Goal: Task Accomplishment & Management: Manage account settings

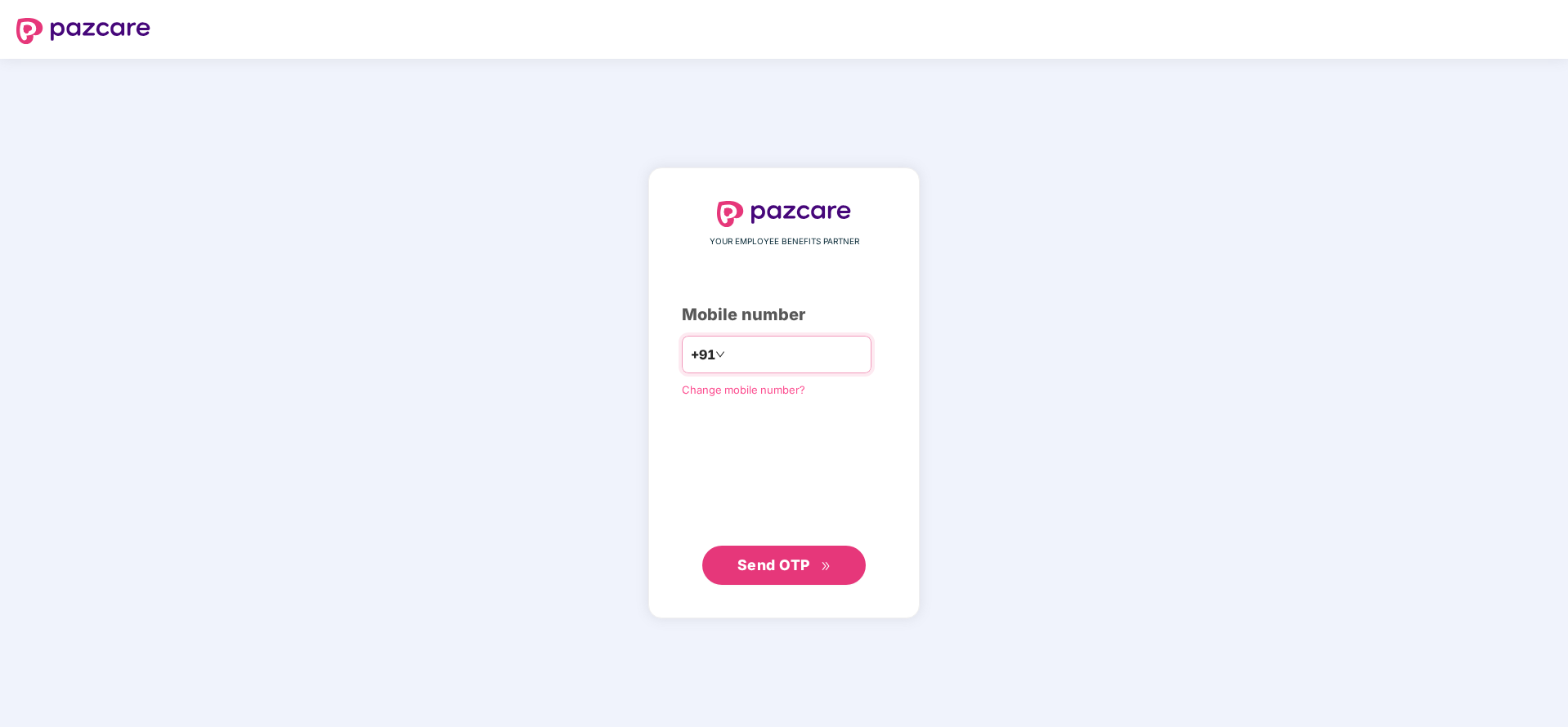
type input "**********"
click at [839, 353] on input "**********" at bounding box center [795, 354] width 134 height 26
drag, startPoint x: 839, startPoint y: 353, endPoint x: 671, endPoint y: 374, distance: 169.3
click at [682, 374] on div "**********" at bounding box center [784, 393] width 204 height 384
type input "**********"
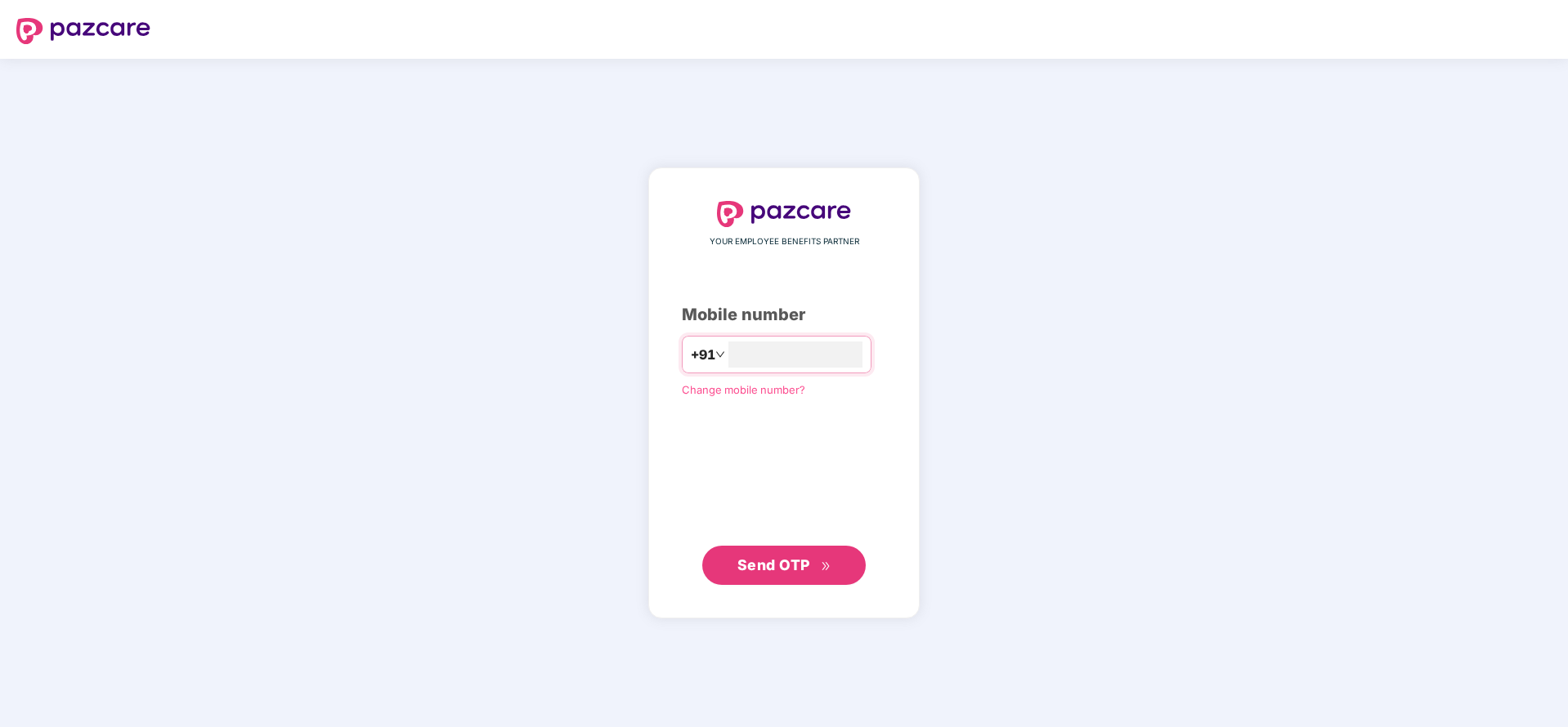
click at [777, 573] on span "Send OTP" at bounding box center [784, 566] width 94 height 23
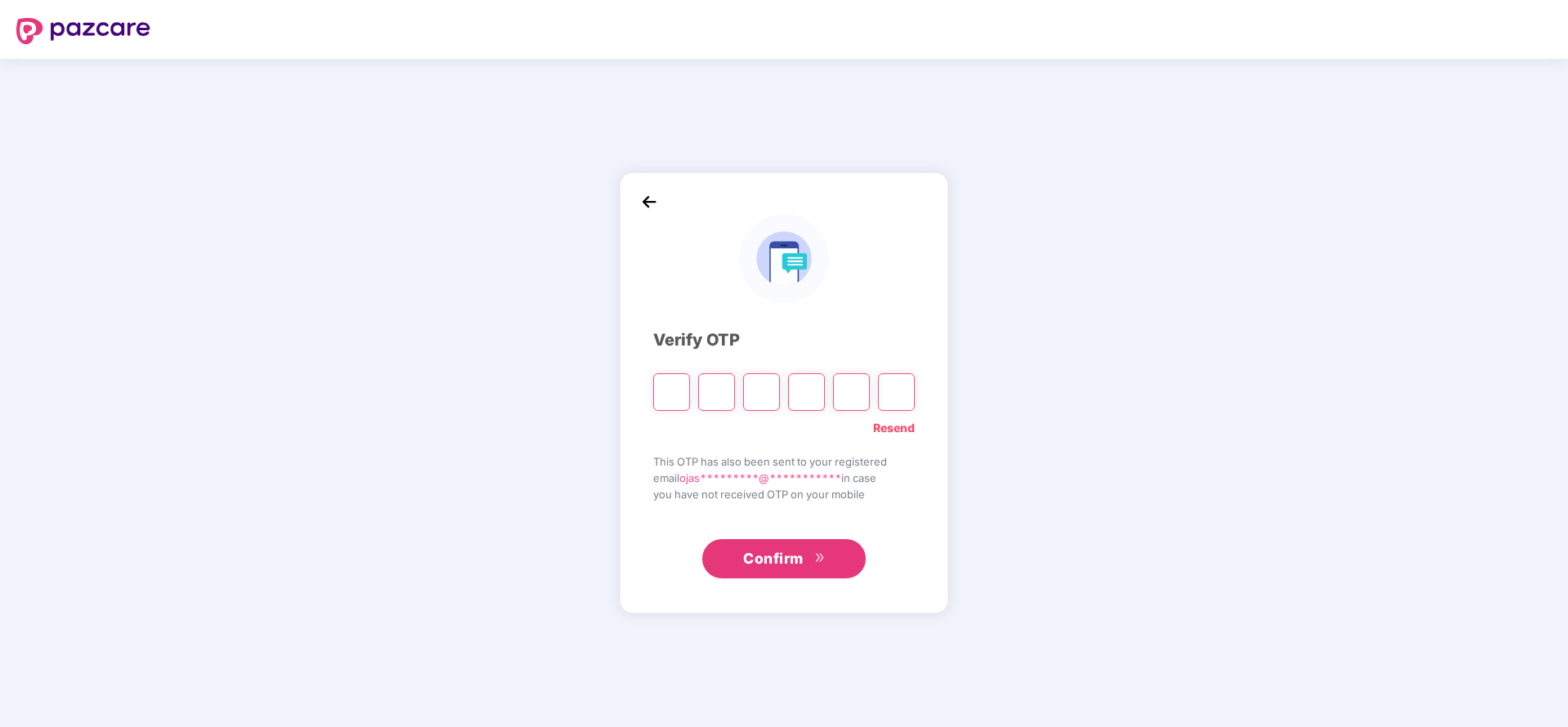
type input "*"
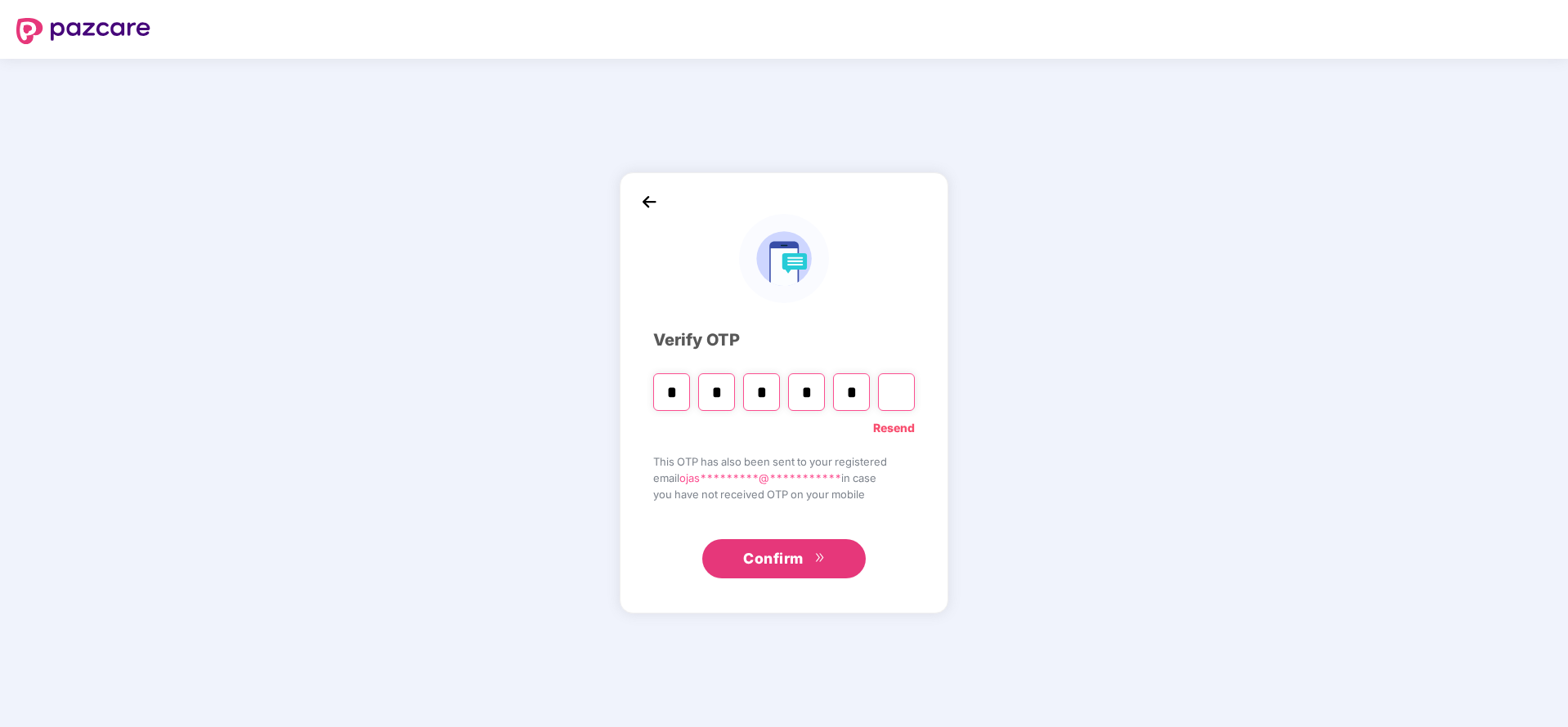
type input "*"
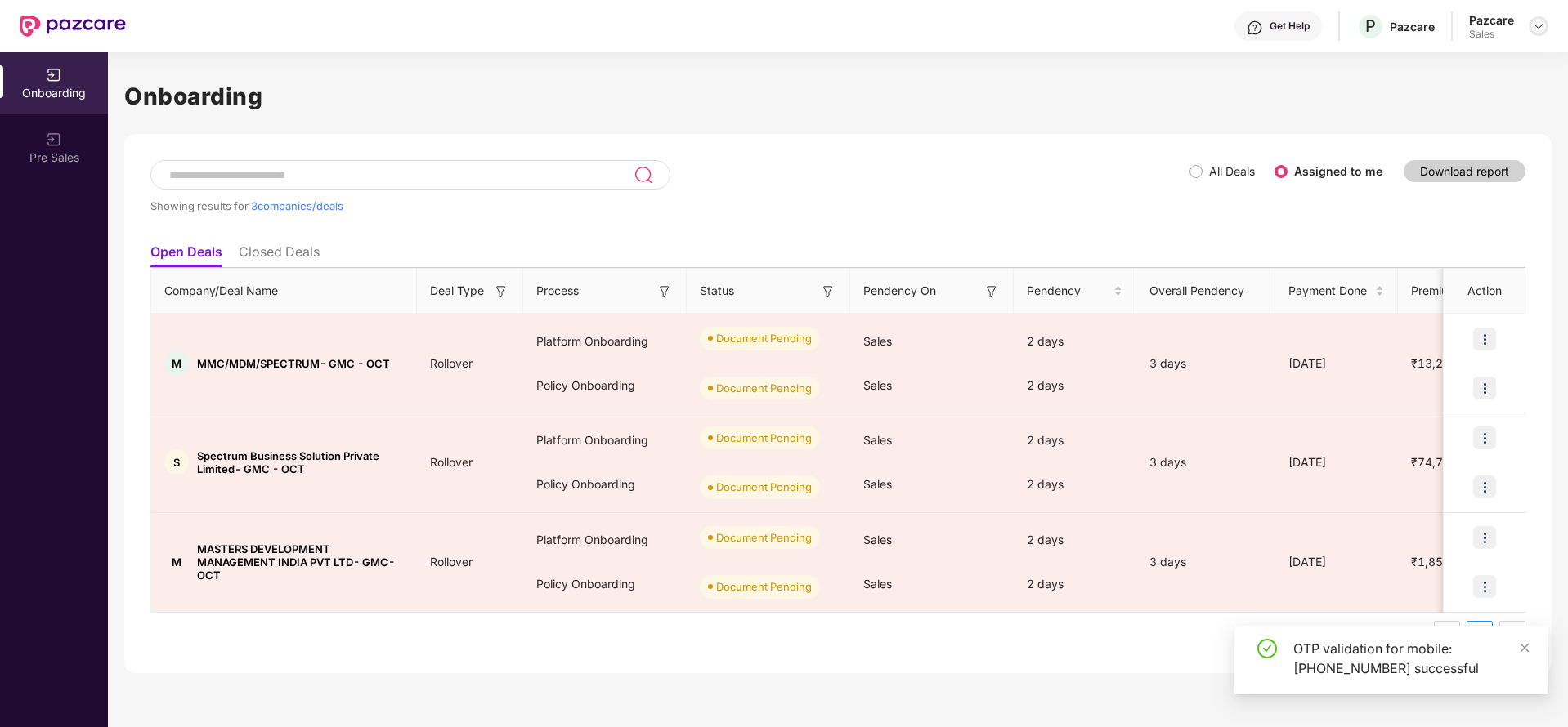
click at [1536, 24] on img at bounding box center [1538, 25] width 13 height 13
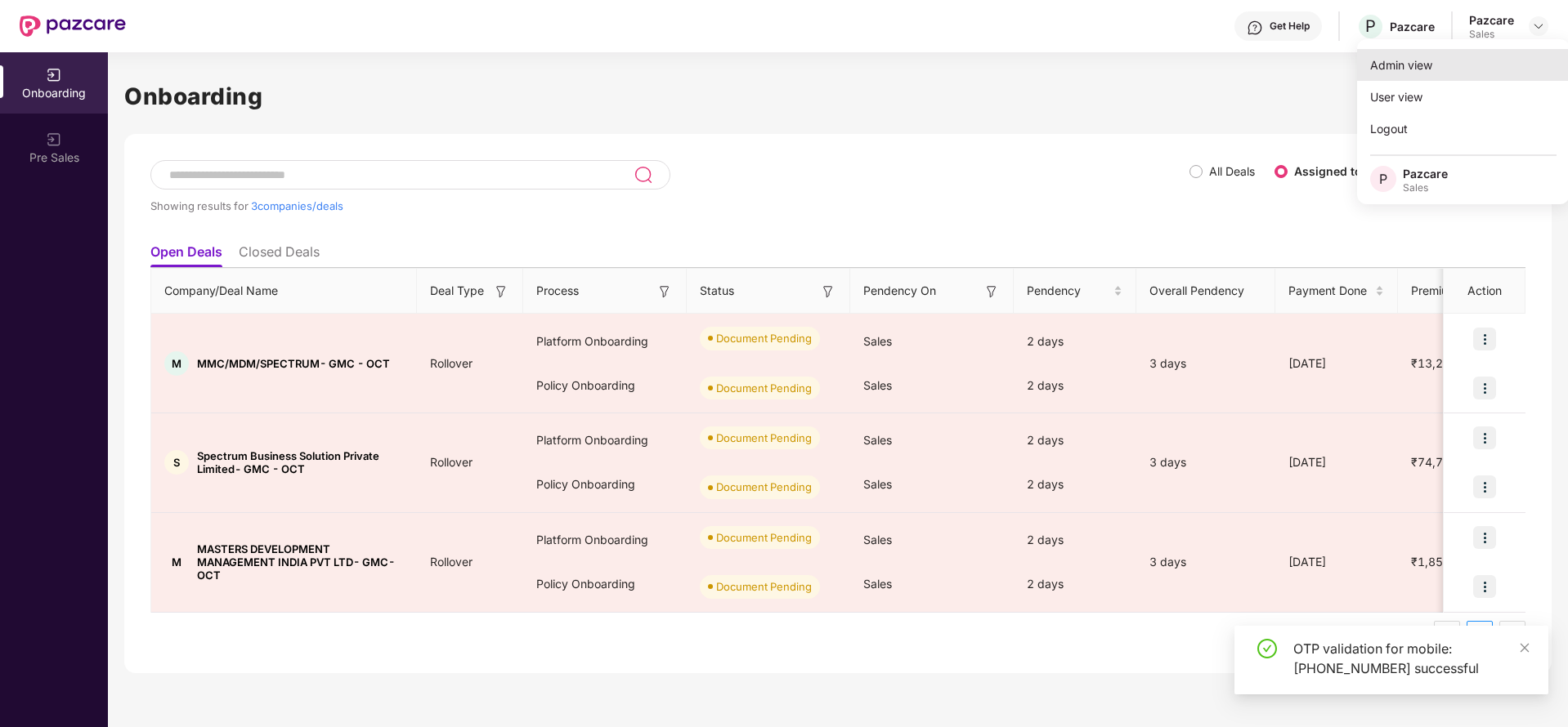
click at [1457, 63] on div "Admin view" at bounding box center [1463, 65] width 212 height 32
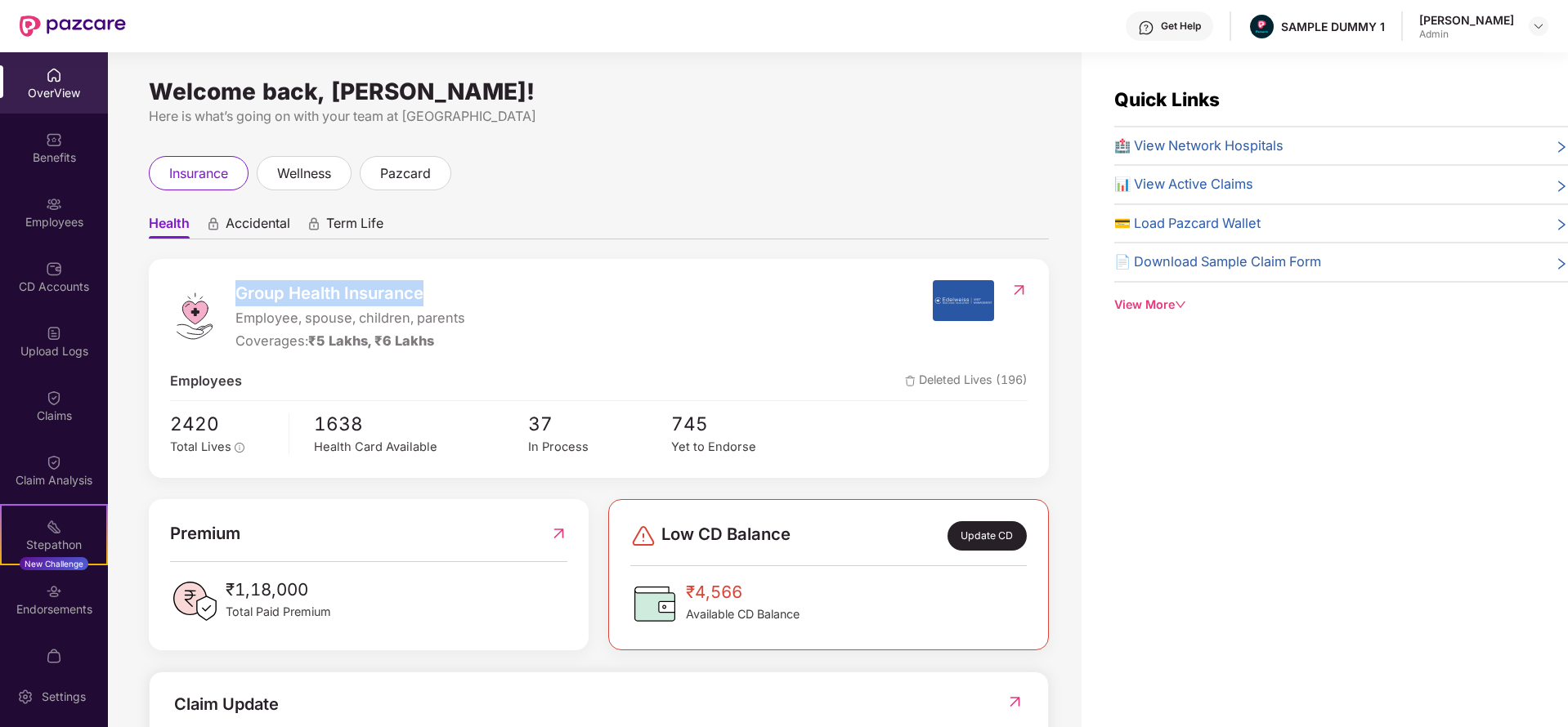
drag, startPoint x: 233, startPoint y: 290, endPoint x: 448, endPoint y: 302, distance: 215.3
click at [448, 302] on div "Group Health Insurance Employee, spouse, children, parents Coverages: ₹5 Lakhs,…" at bounding box center [551, 315] width 763 height 71
click at [448, 302] on span "Group Health Insurance" at bounding box center [350, 293] width 230 height 26
drag, startPoint x: 472, startPoint y: 318, endPoint x: 212, endPoint y: 331, distance: 260.3
click at [212, 331] on div "Group Health Insurance Employee, spouse, children, parents Coverages: ₹5 Lakhs,…" at bounding box center [551, 315] width 763 height 71
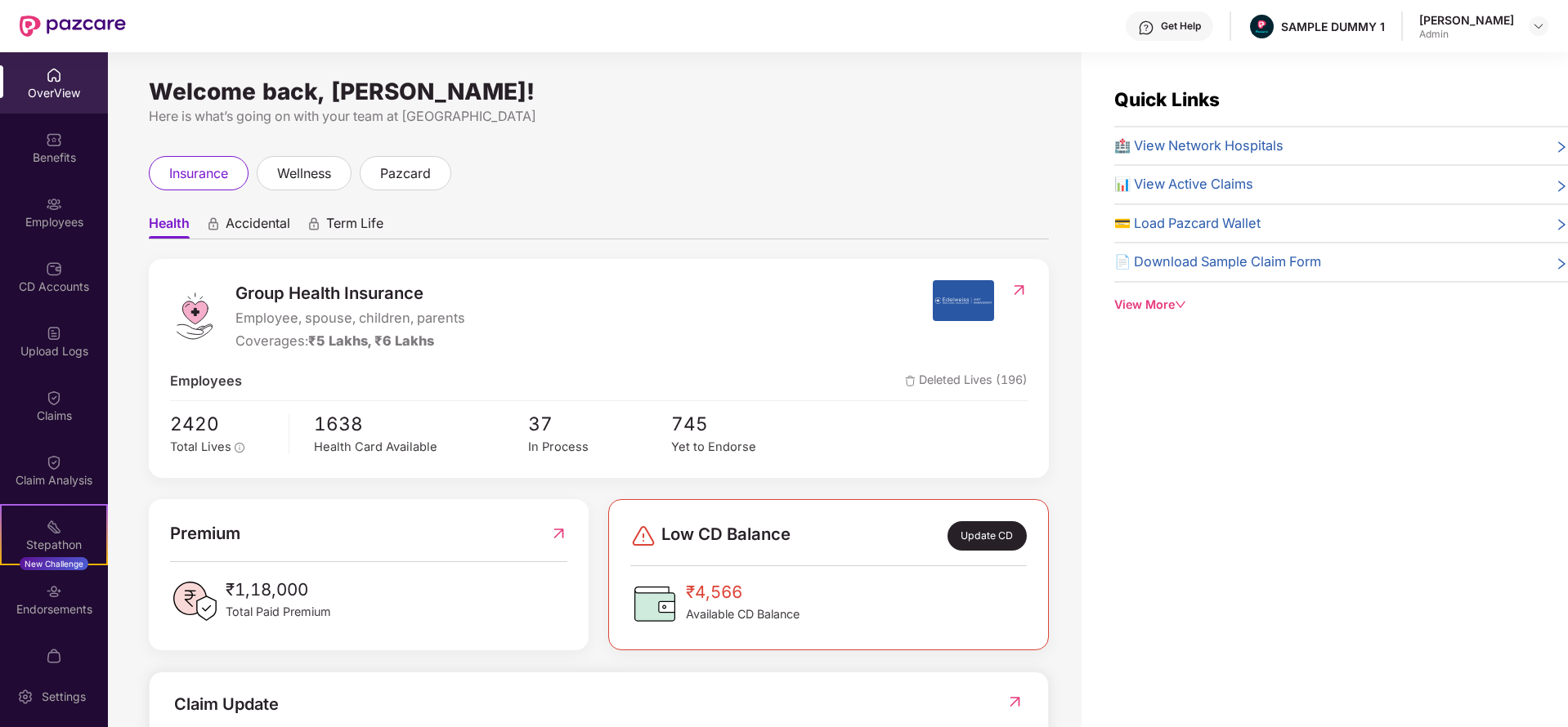
drag, startPoint x: 454, startPoint y: 353, endPoint x: 293, endPoint y: 352, distance: 161.0
click at [293, 352] on div "Group Health Insurance Employee, spouse, children, parents Coverages: ₹5 Lakhs,…" at bounding box center [599, 368] width 900 height 219
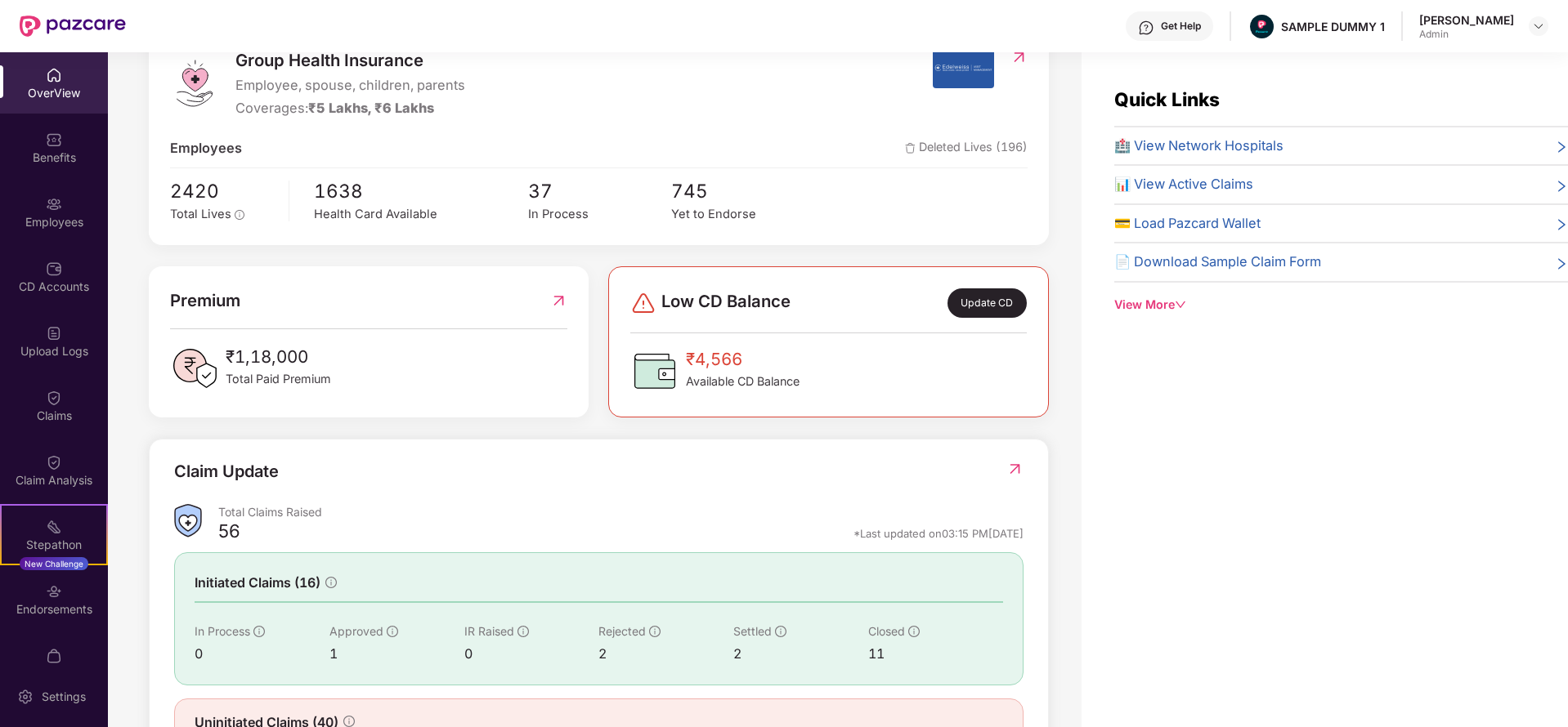
scroll to position [303, 0]
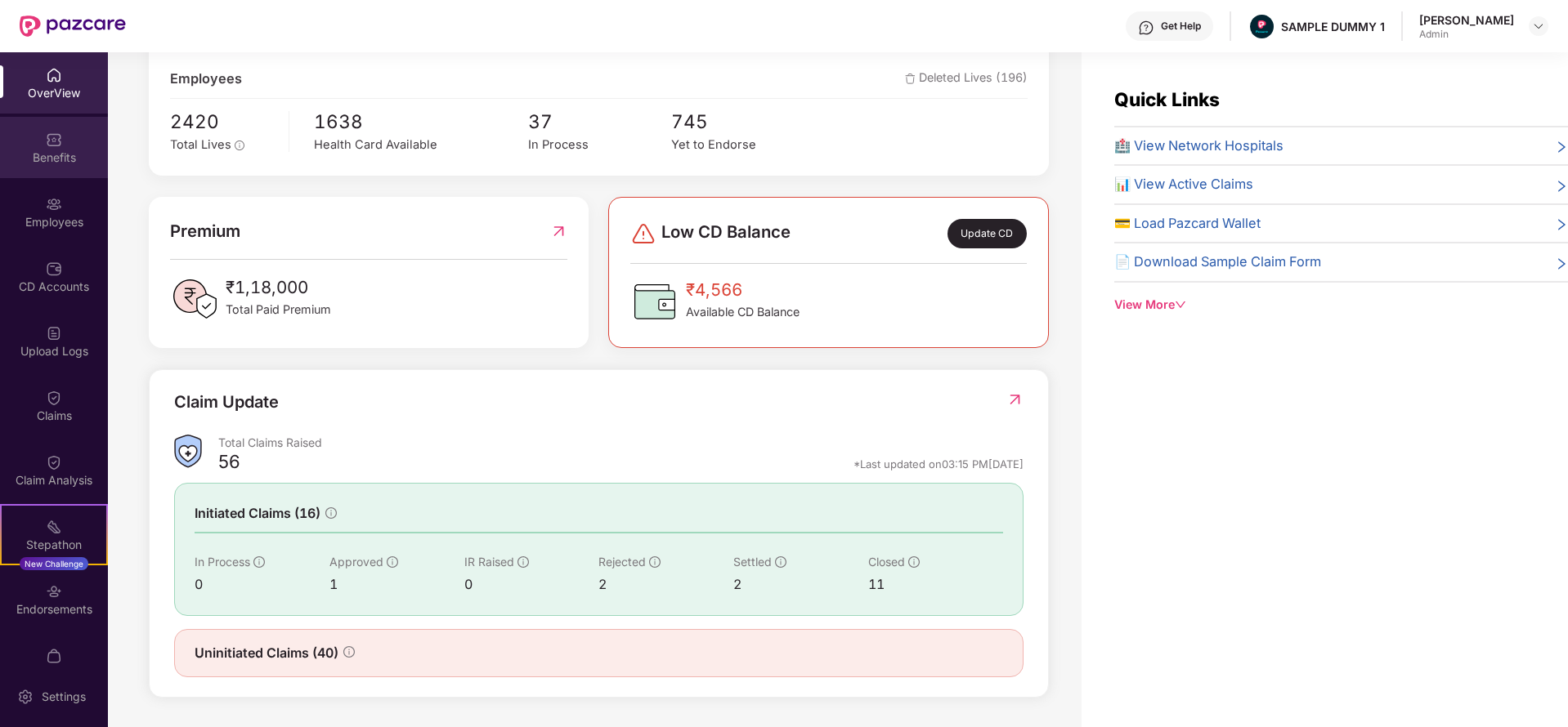
click at [46, 134] on img at bounding box center [54, 139] width 17 height 17
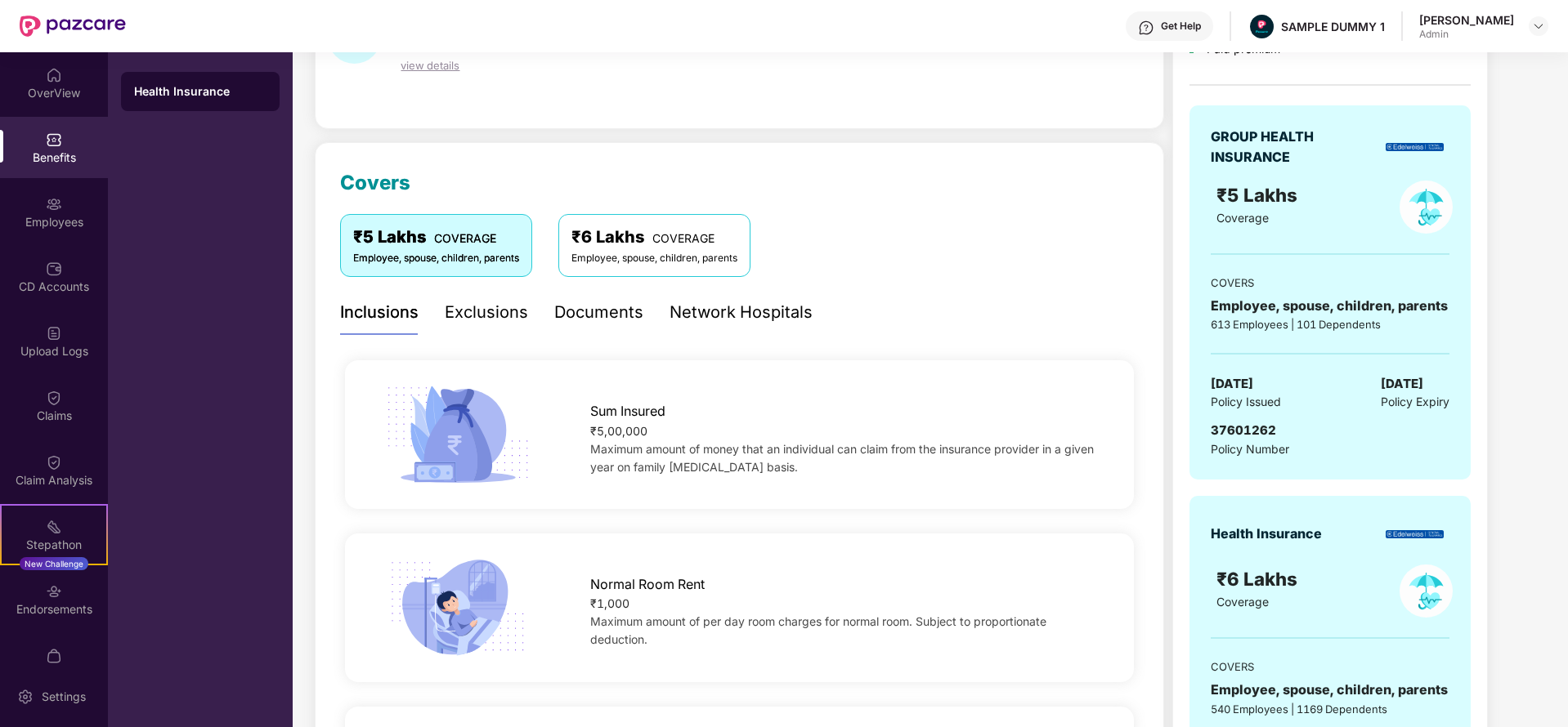
scroll to position [120, 0]
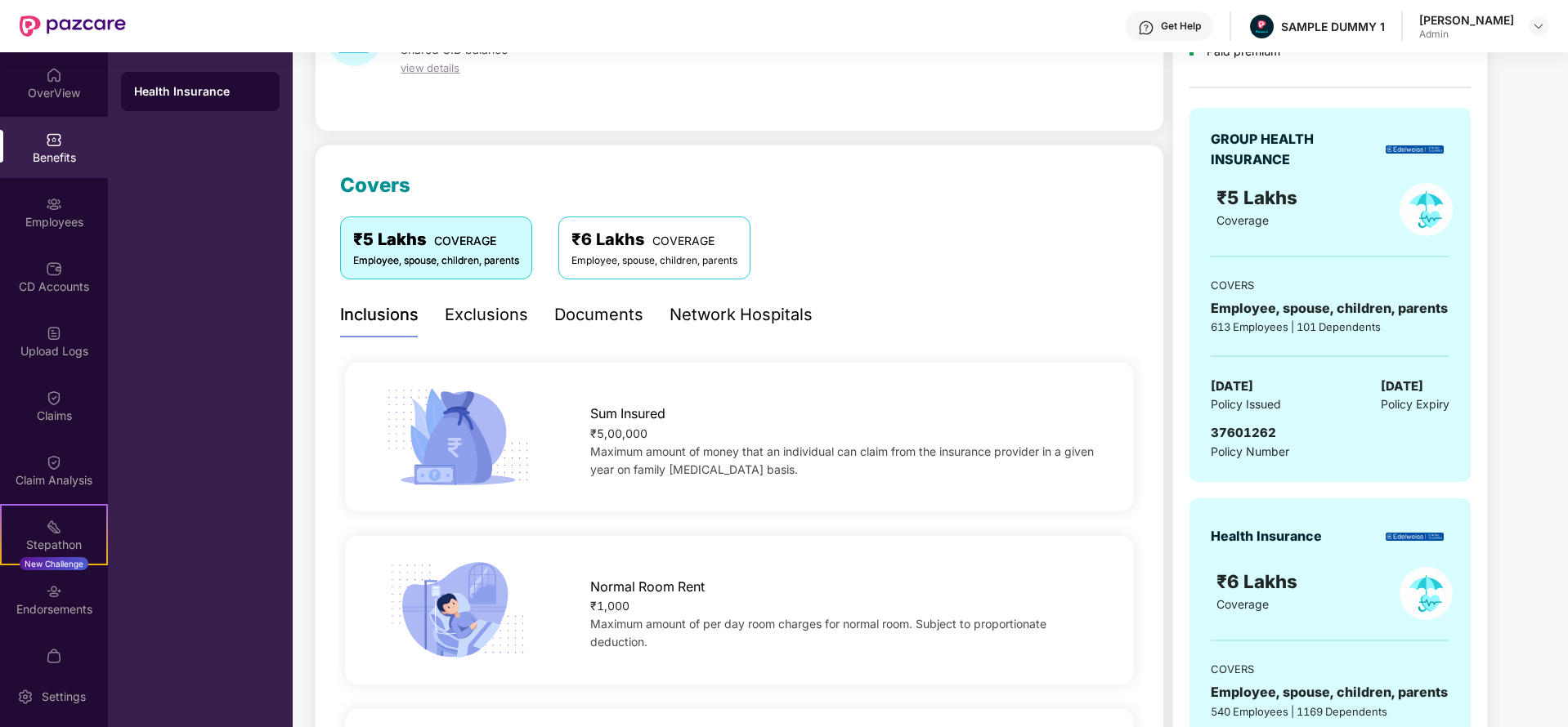
click at [487, 304] on div "Exclusions" at bounding box center [486, 315] width 83 height 25
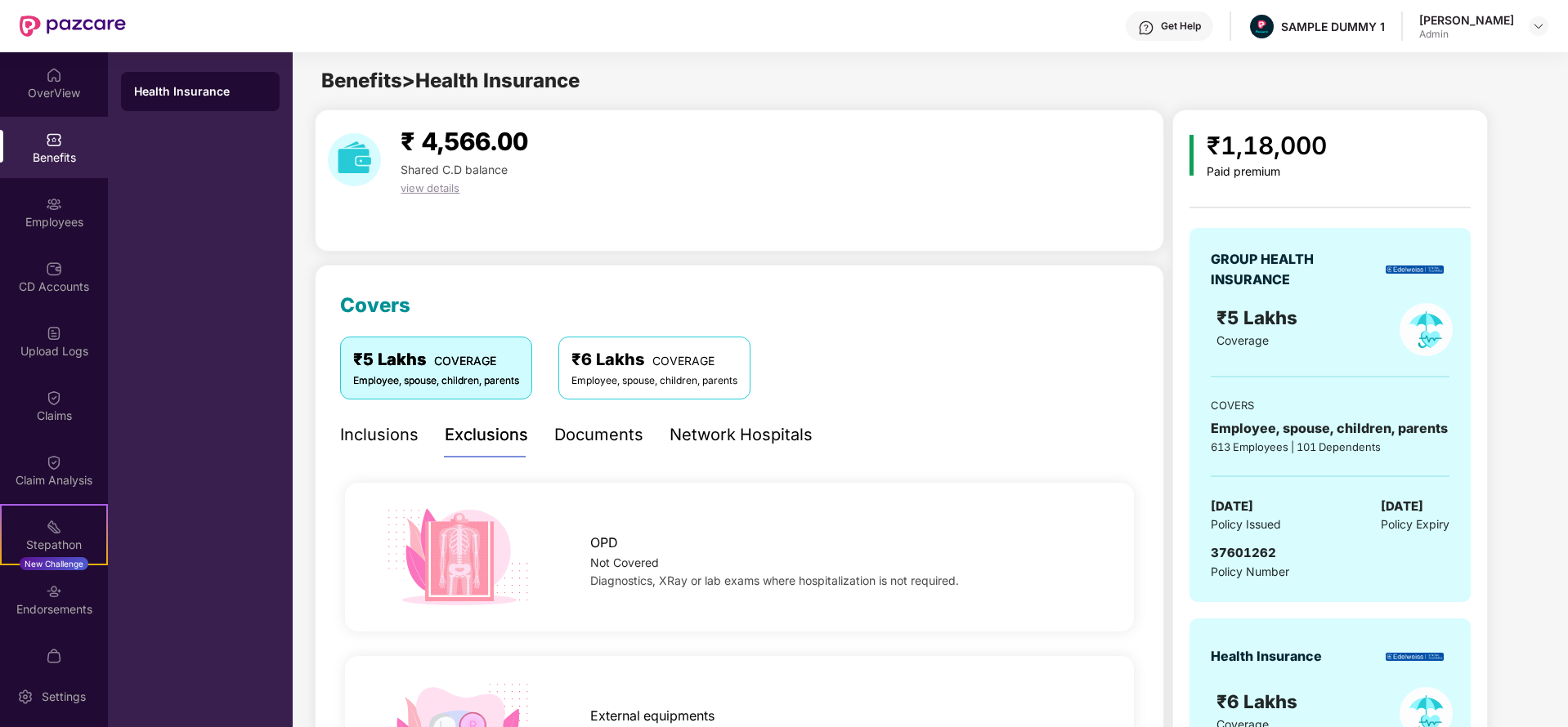
scroll to position [0, 0]
click at [619, 440] on div "Documents" at bounding box center [599, 435] width 89 height 25
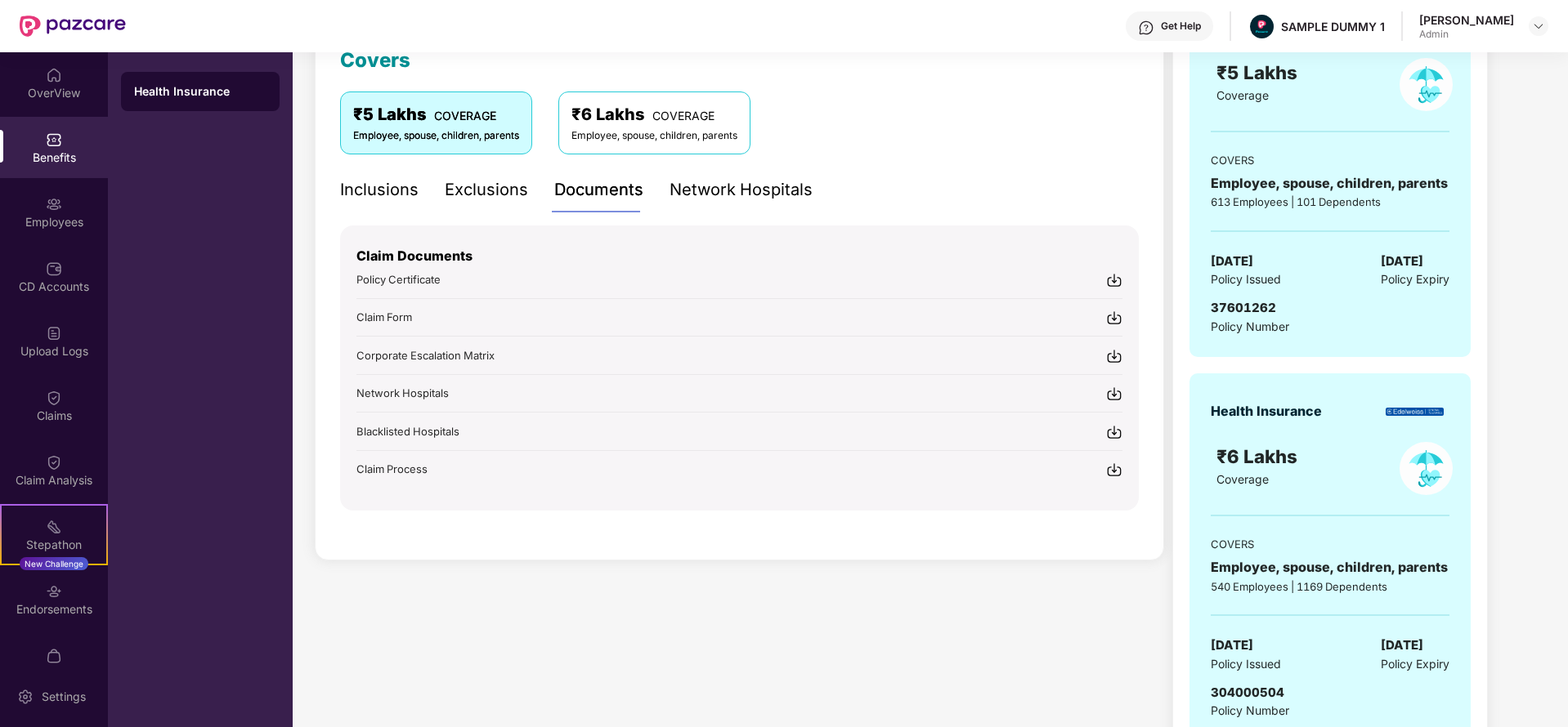
scroll to position [293, 0]
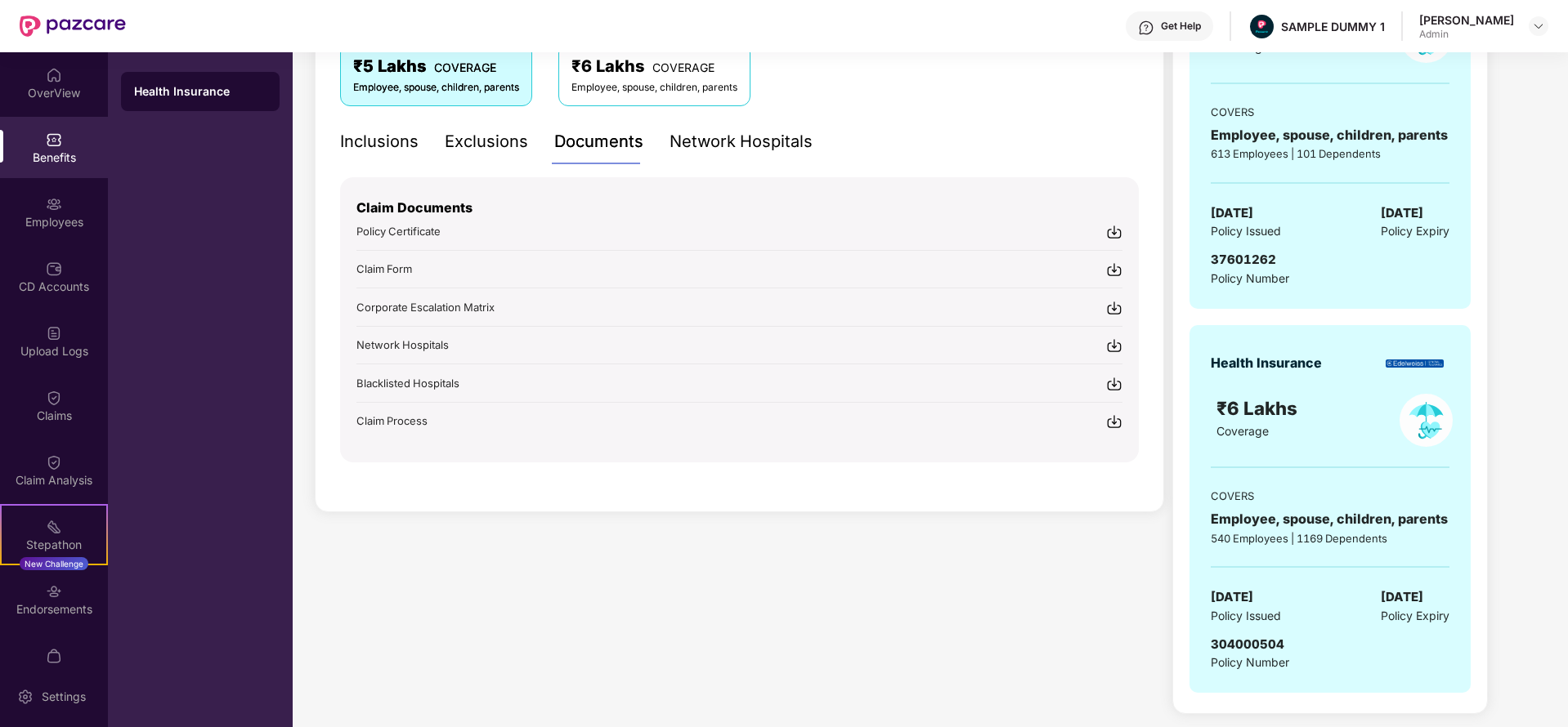
click at [734, 131] on div "Network Hospitals" at bounding box center [741, 141] width 143 height 25
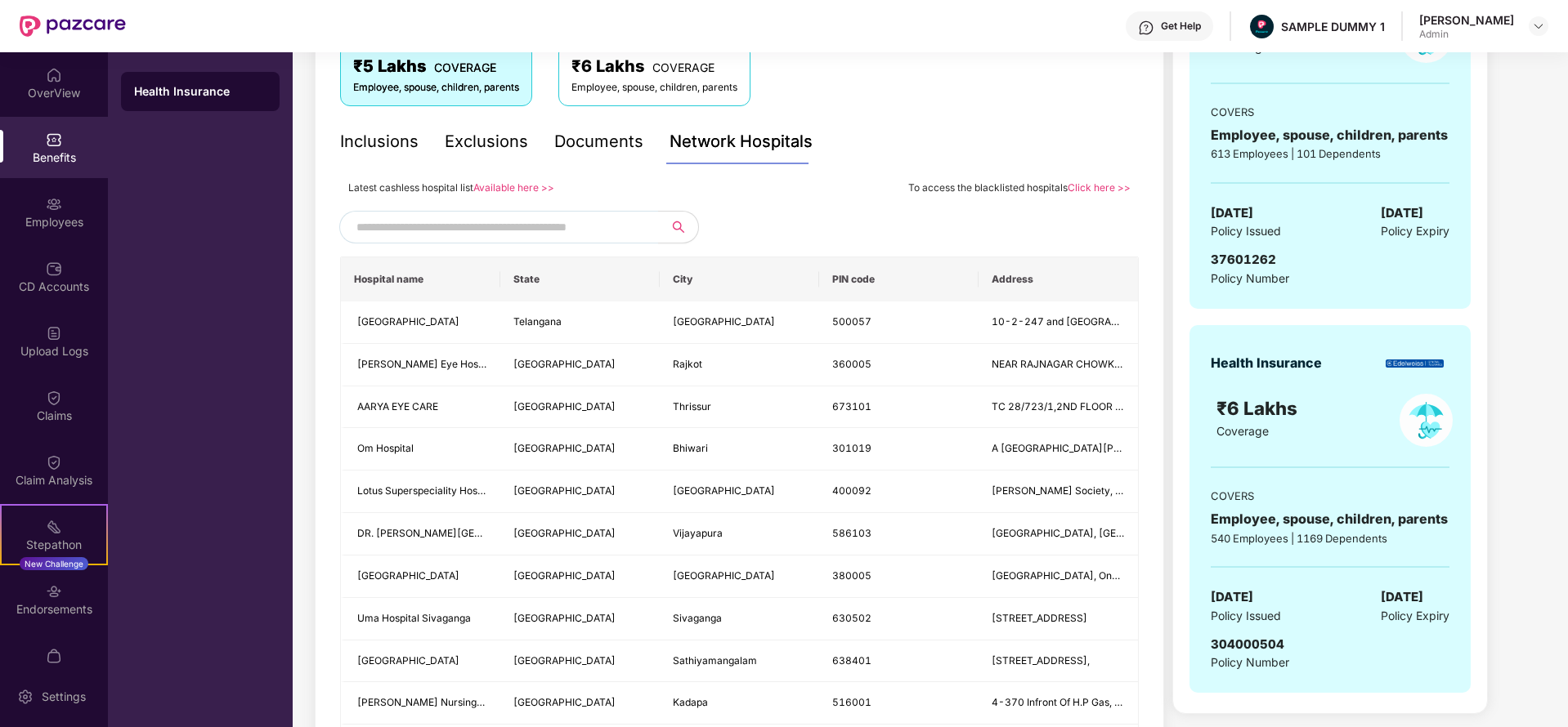
click at [529, 219] on input "text" at bounding box center [496, 227] width 280 height 25
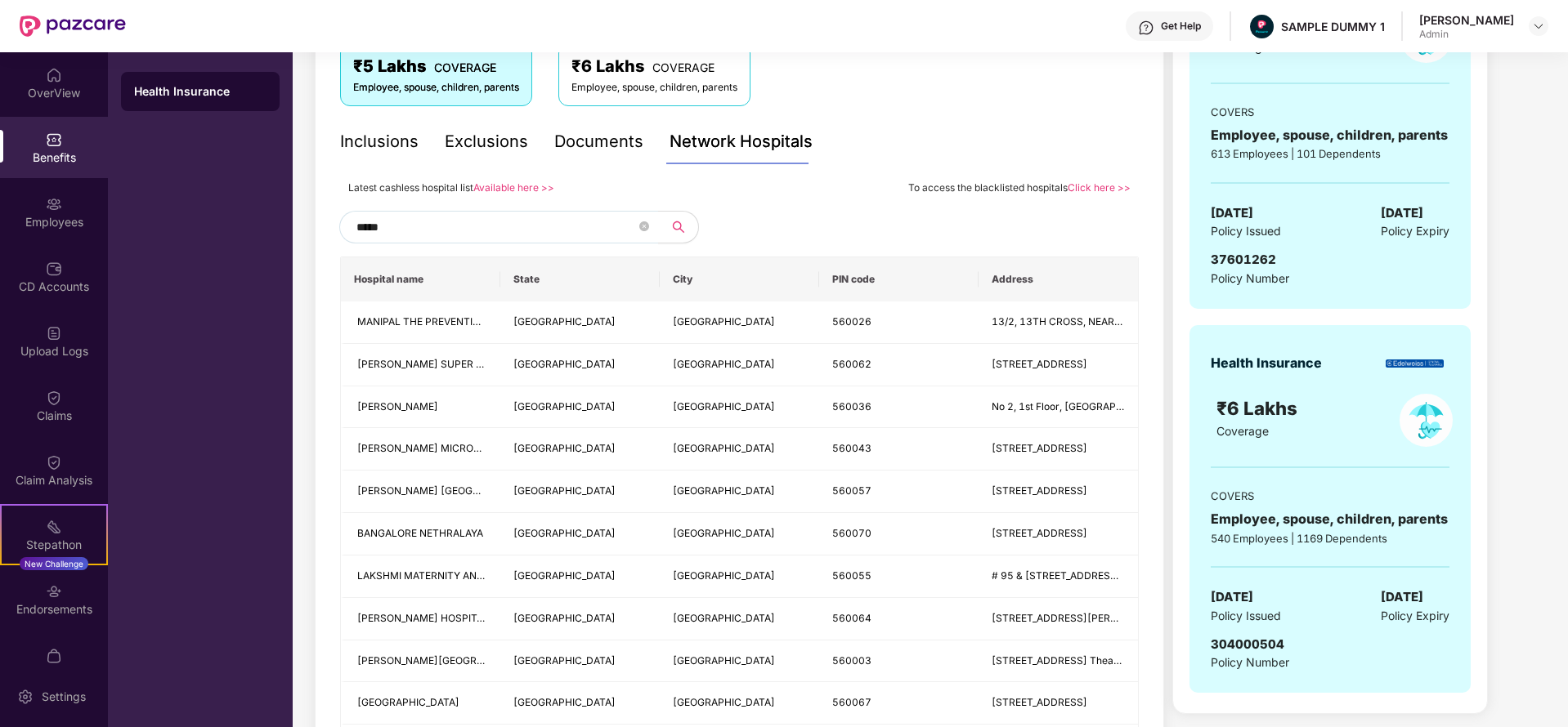
type input "******"
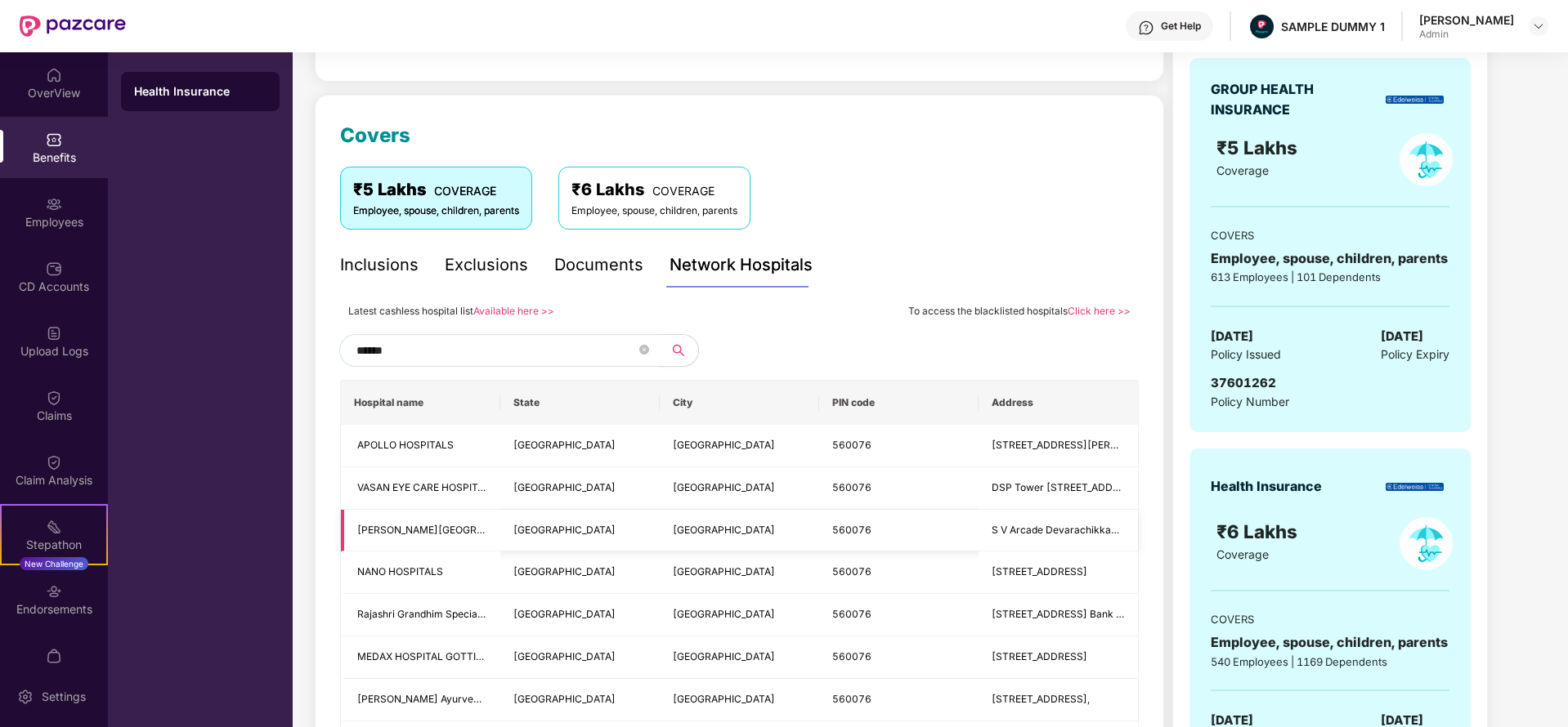
scroll to position [160, 0]
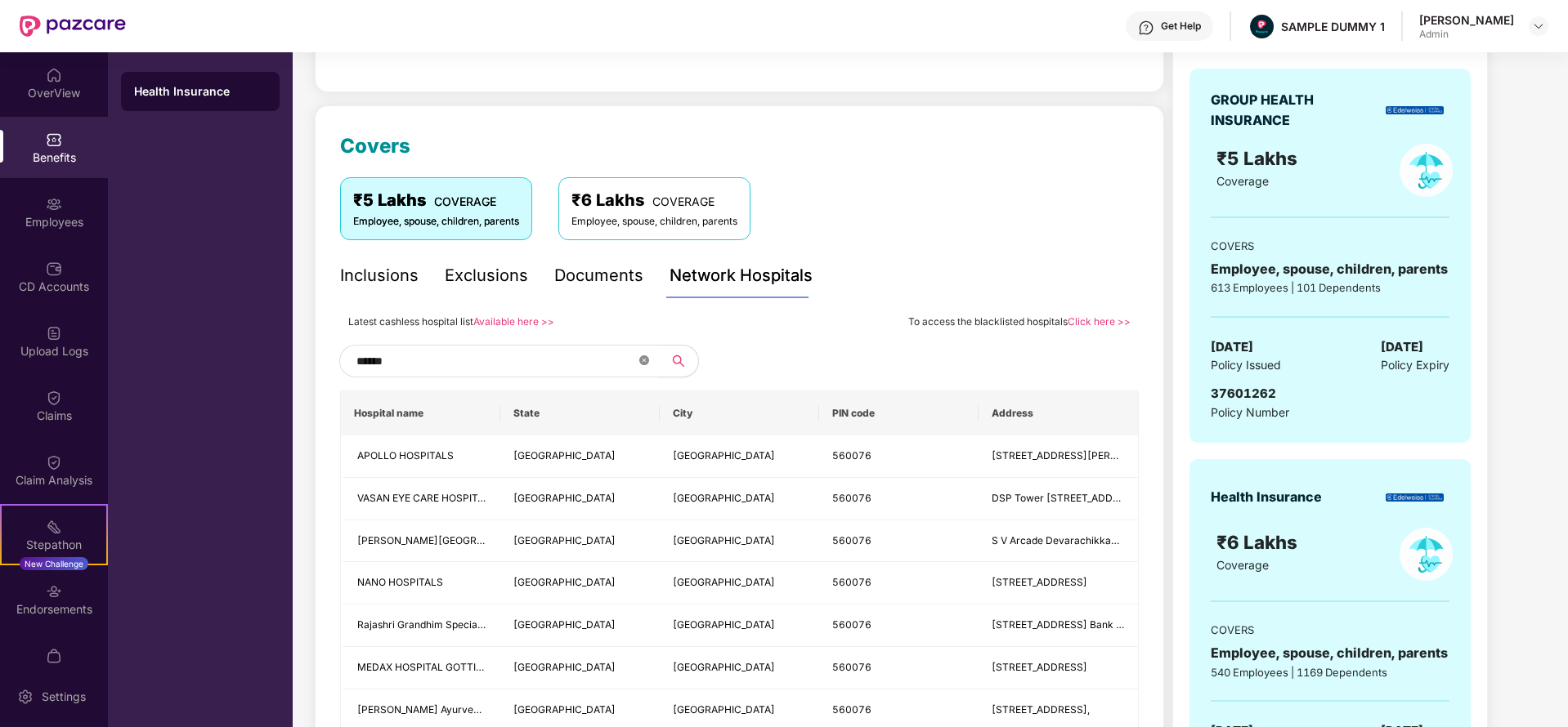
click at [642, 359] on icon "close-circle" at bounding box center [643, 360] width 10 height 10
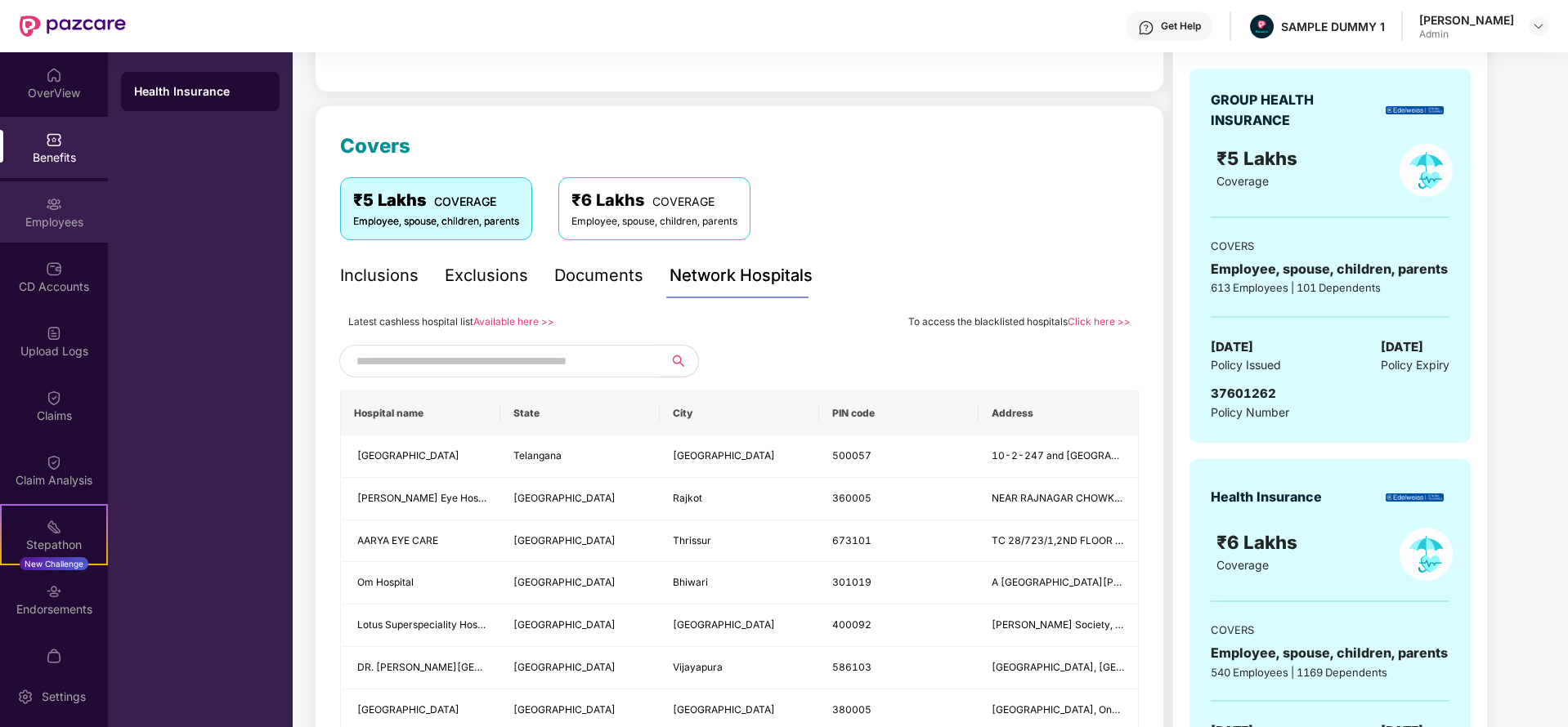
click at [37, 197] on div "Employees" at bounding box center [54, 212] width 108 height 61
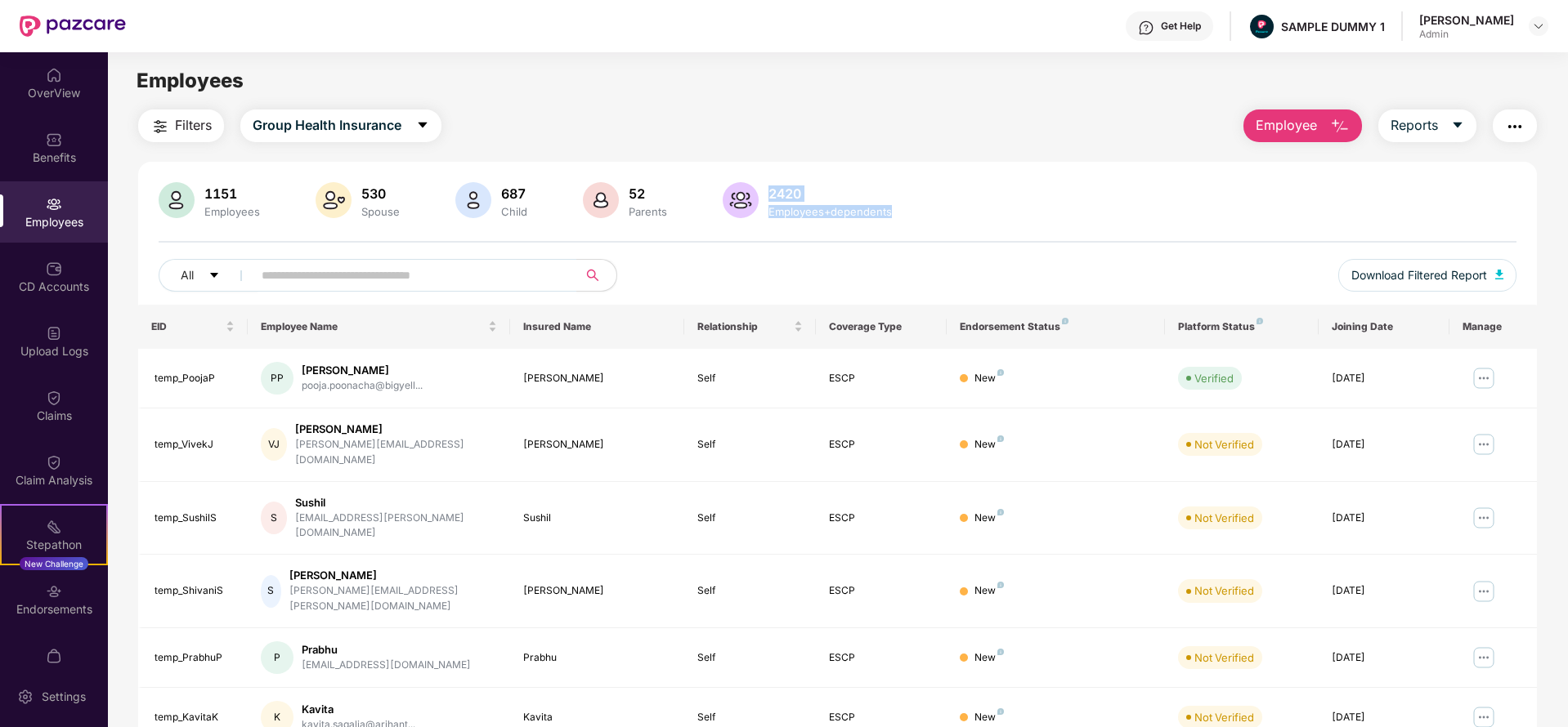
drag, startPoint x: 894, startPoint y: 204, endPoint x: 772, endPoint y: 175, distance: 125.4
click at [772, 175] on div "1151 Employees 530 Spouse 687 Child [DEMOGRAPHIC_DATA] Parents 2420 Employees+d…" at bounding box center [837, 609] width 1399 height 897
click at [1443, 128] on button "Reports" at bounding box center [1427, 125] width 98 height 32
click at [1512, 125] on img "button" at bounding box center [1514, 126] width 19 height 19
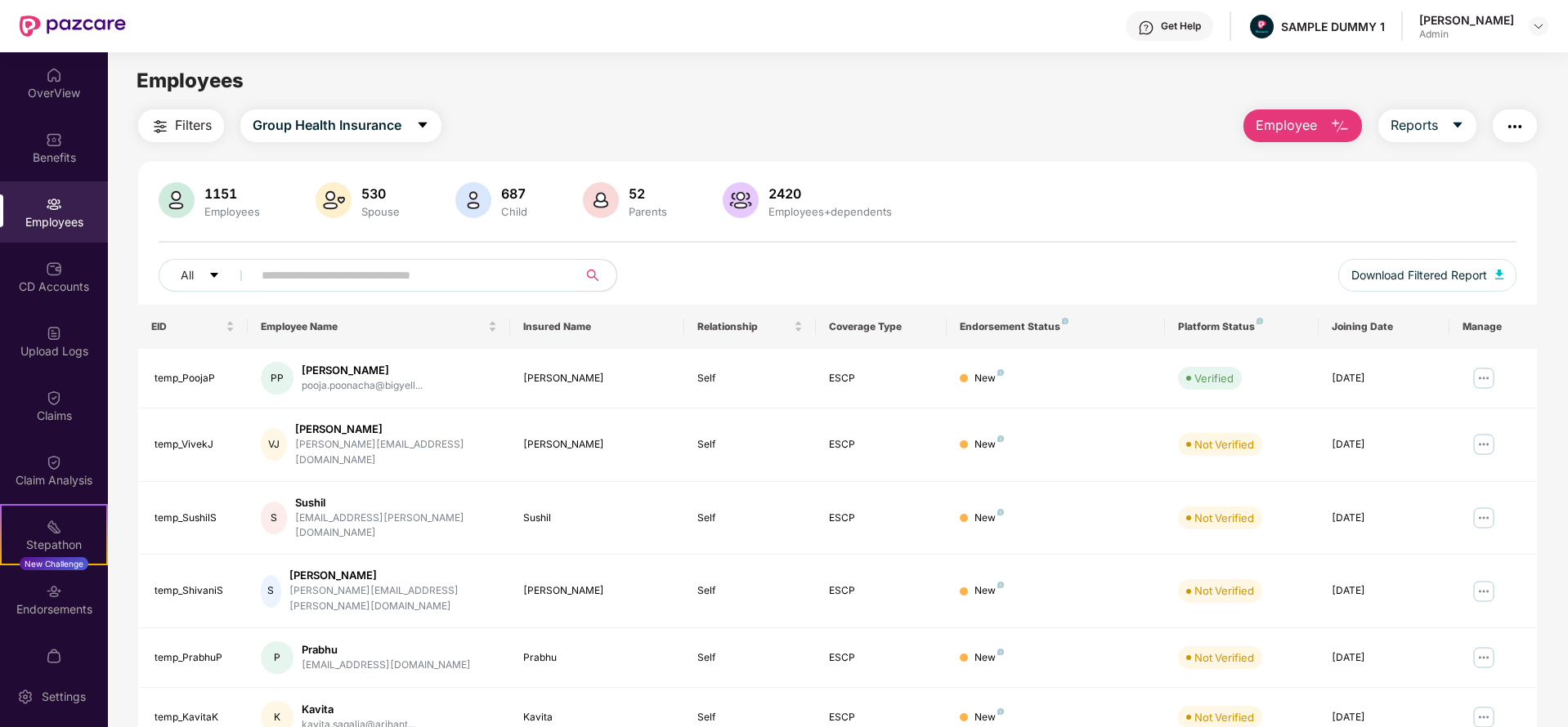
click at [1121, 149] on div "Filters Group Health Insurance Employee Reports 1151 Employees 530 Spouse 687 C…" at bounding box center [837, 584] width 1399 height 949
click at [1306, 111] on button "Employee" at bounding box center [1302, 125] width 118 height 32
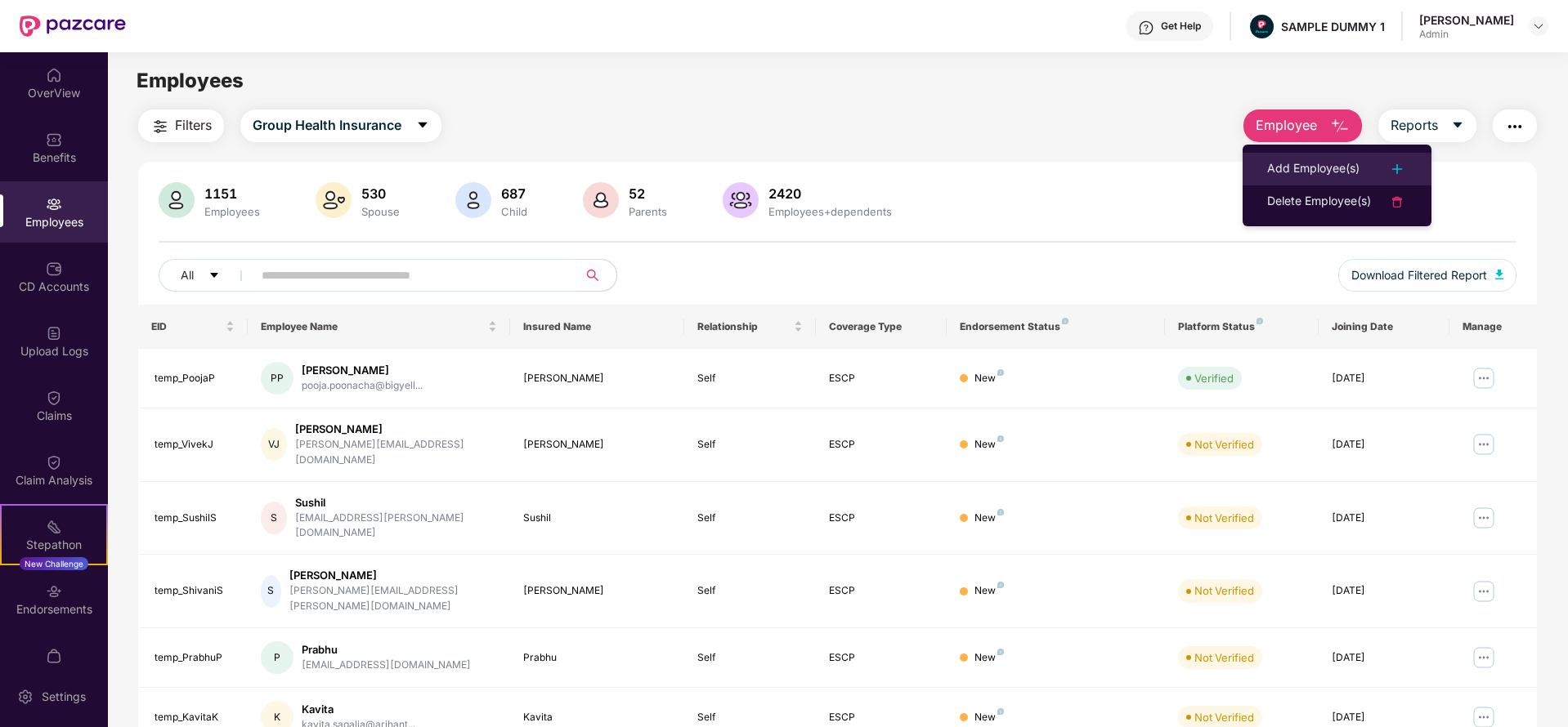
click at [1294, 164] on div "Add Employee(s)" at bounding box center [1313, 169] width 92 height 19
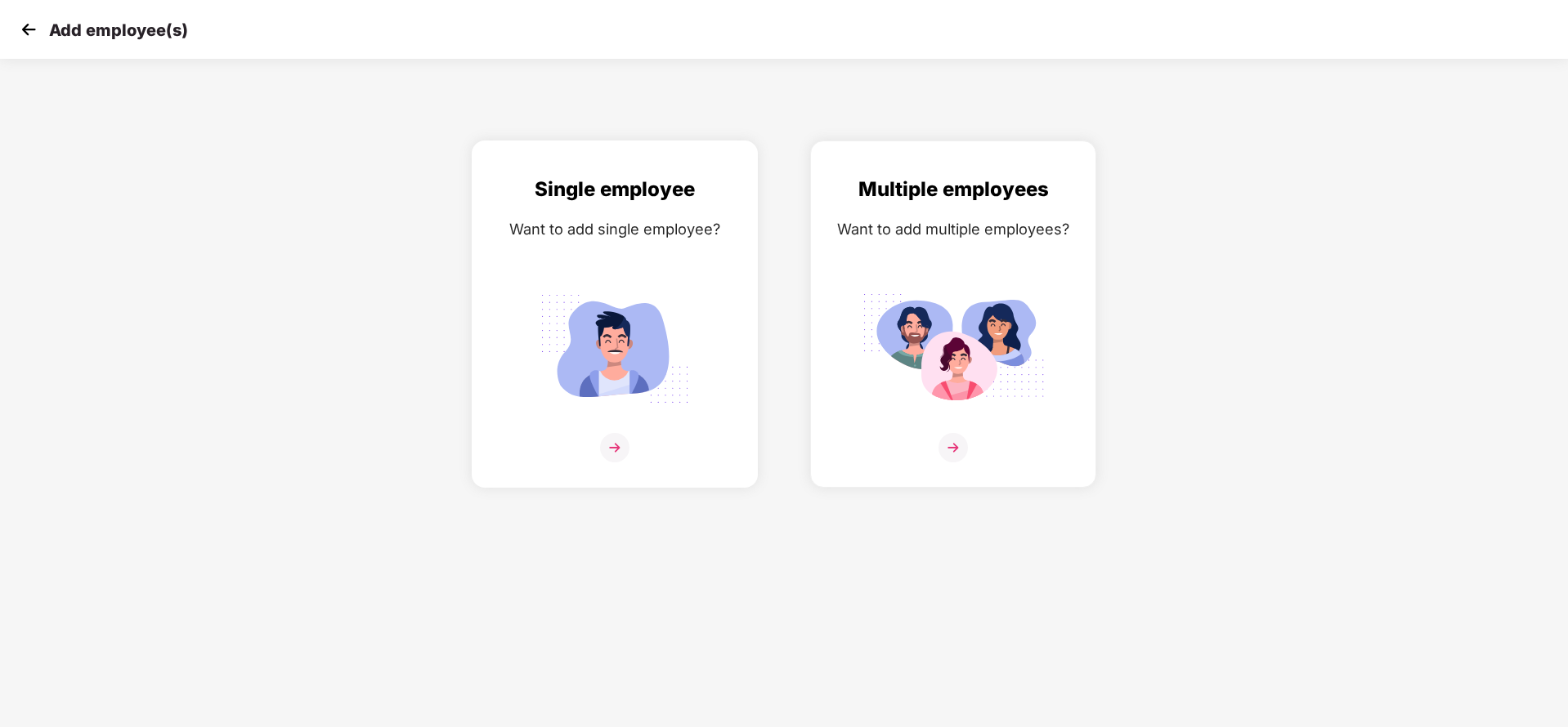
click at [612, 216] on div "Single employee Want to add single employee?" at bounding box center [614, 328] width 252 height 309
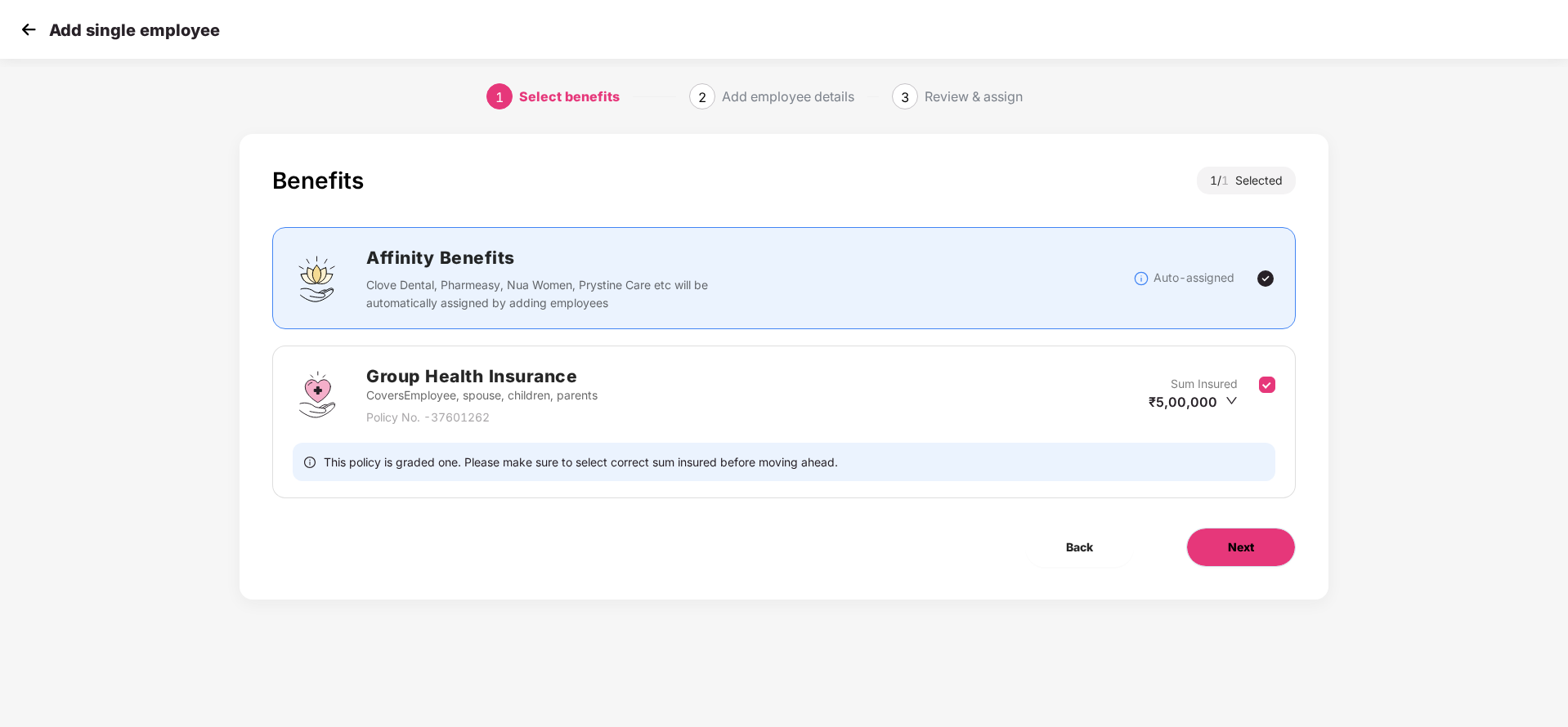
click at [1272, 536] on button "Next" at bounding box center [1241, 547] width 110 height 39
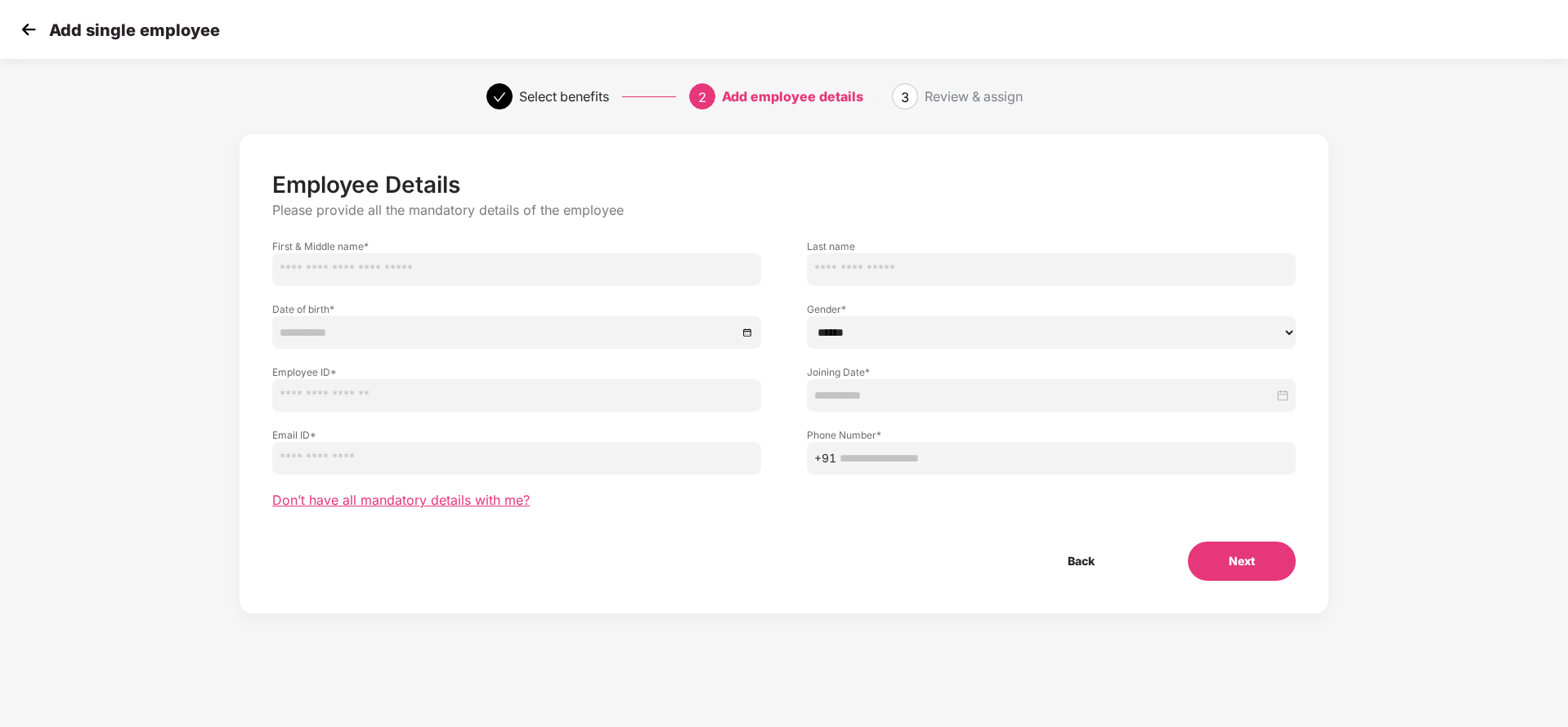
click at [448, 499] on span "Don’t have all mandatory details with me?" at bounding box center [400, 501] width 257 height 18
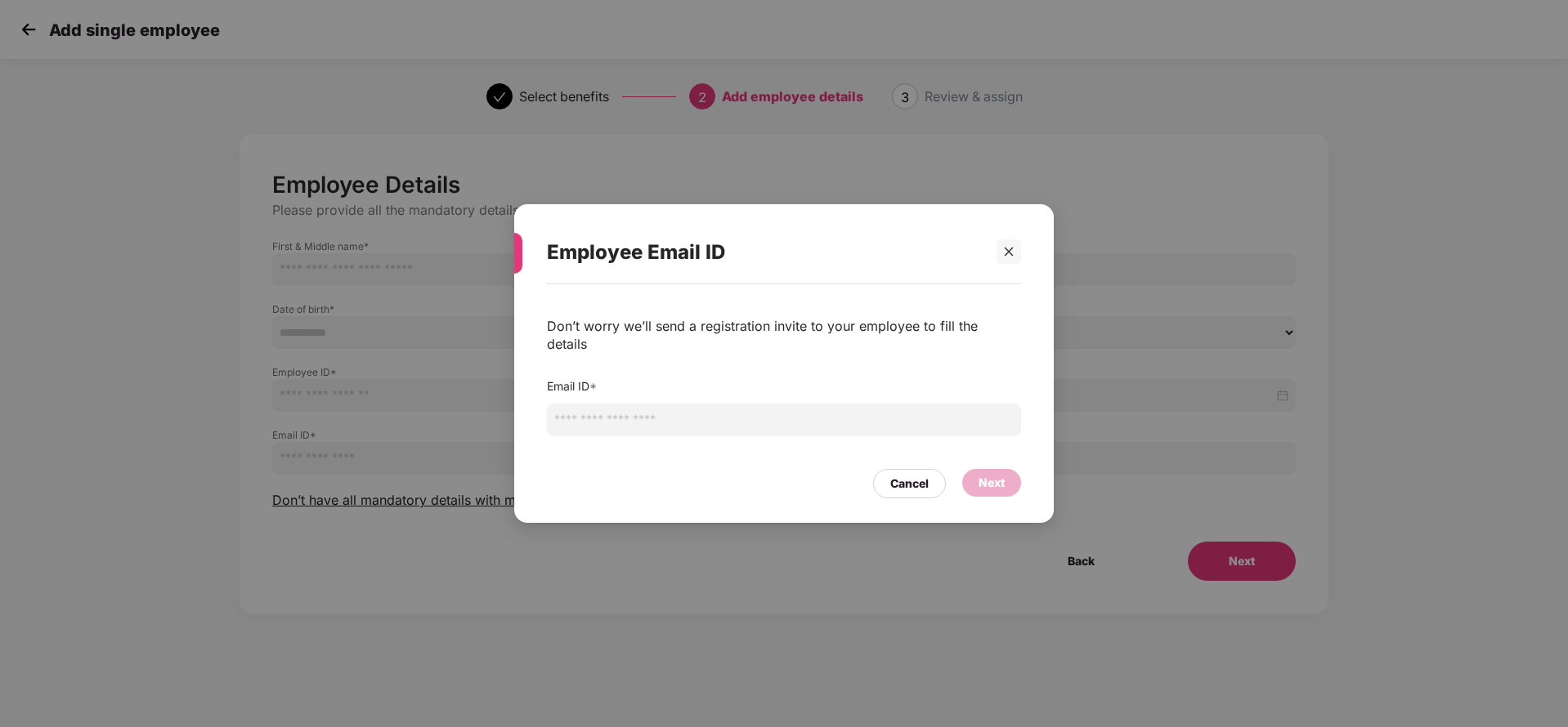
click at [632, 412] on input "email" at bounding box center [784, 419] width 474 height 32
click at [1011, 268] on div "Employee Email ID" at bounding box center [784, 252] width 474 height 64
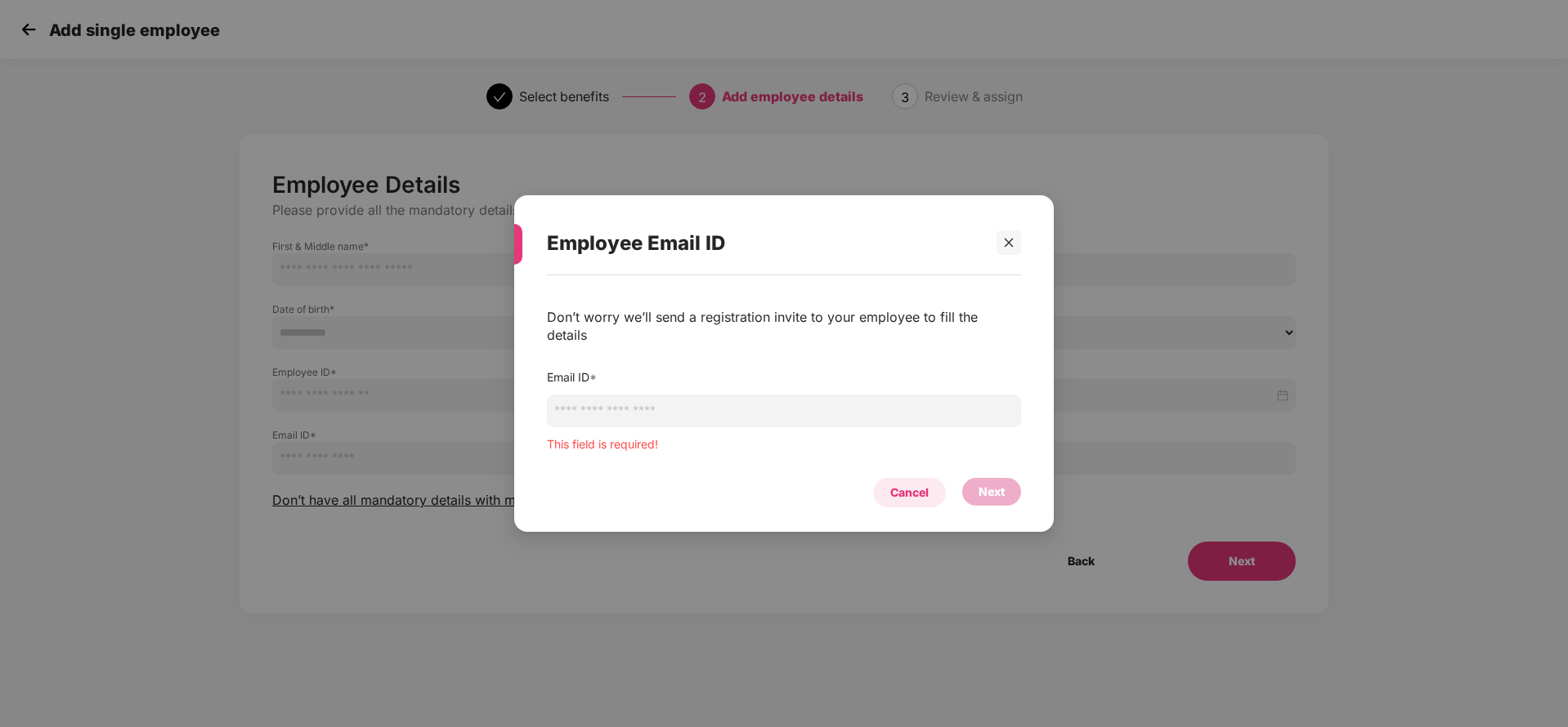
click at [918, 483] on div "Cancel" at bounding box center [909, 492] width 39 height 18
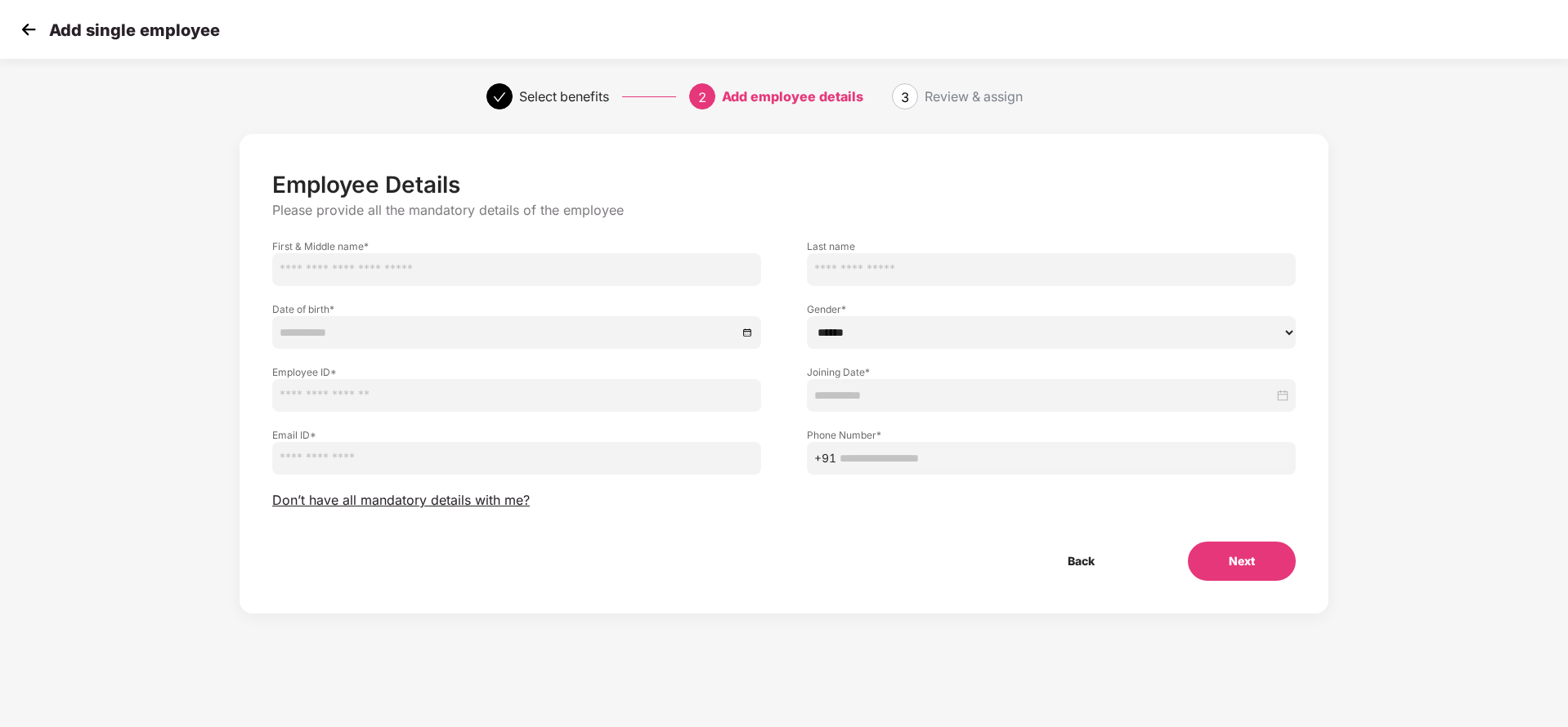
click at [24, 27] on img at bounding box center [29, 30] width 25 height 25
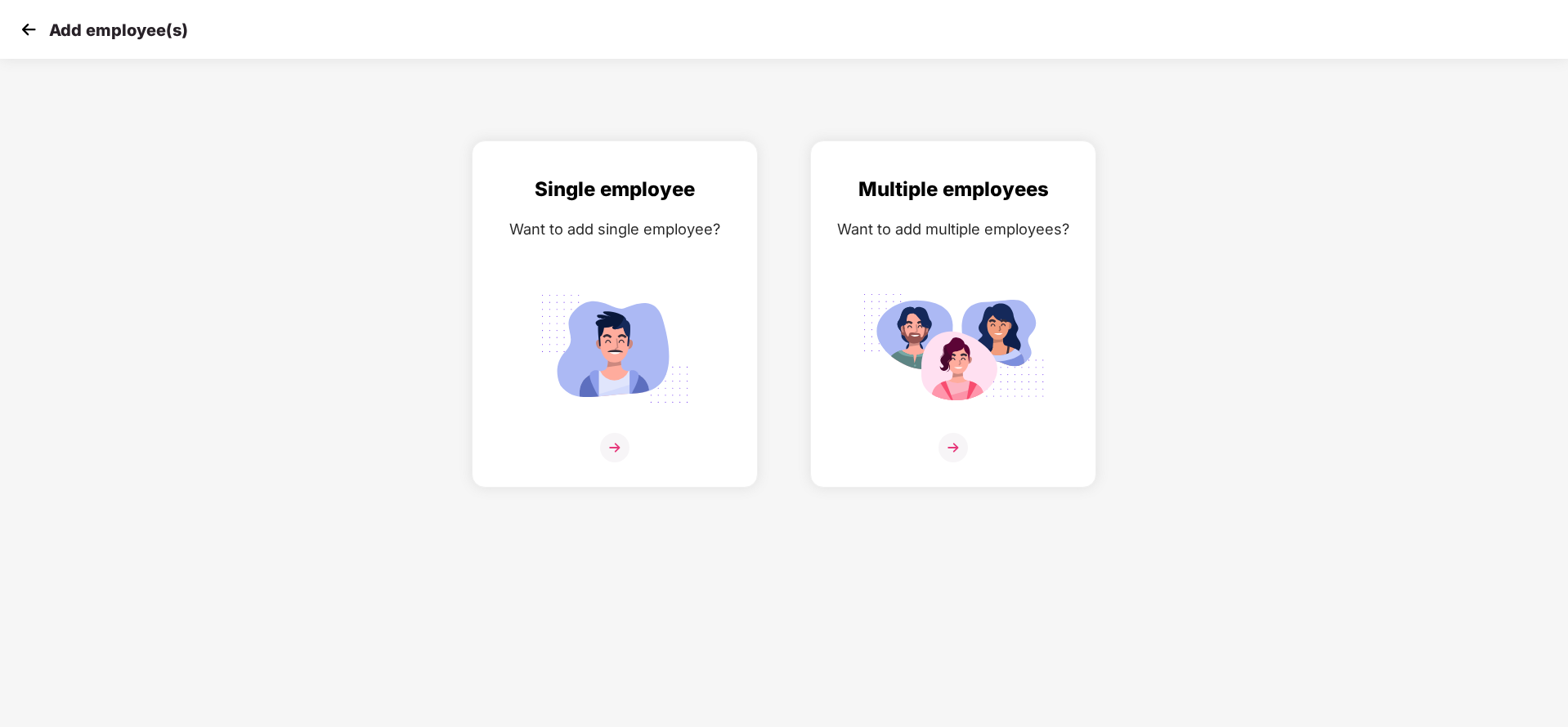
click at [25, 27] on img at bounding box center [29, 30] width 25 height 25
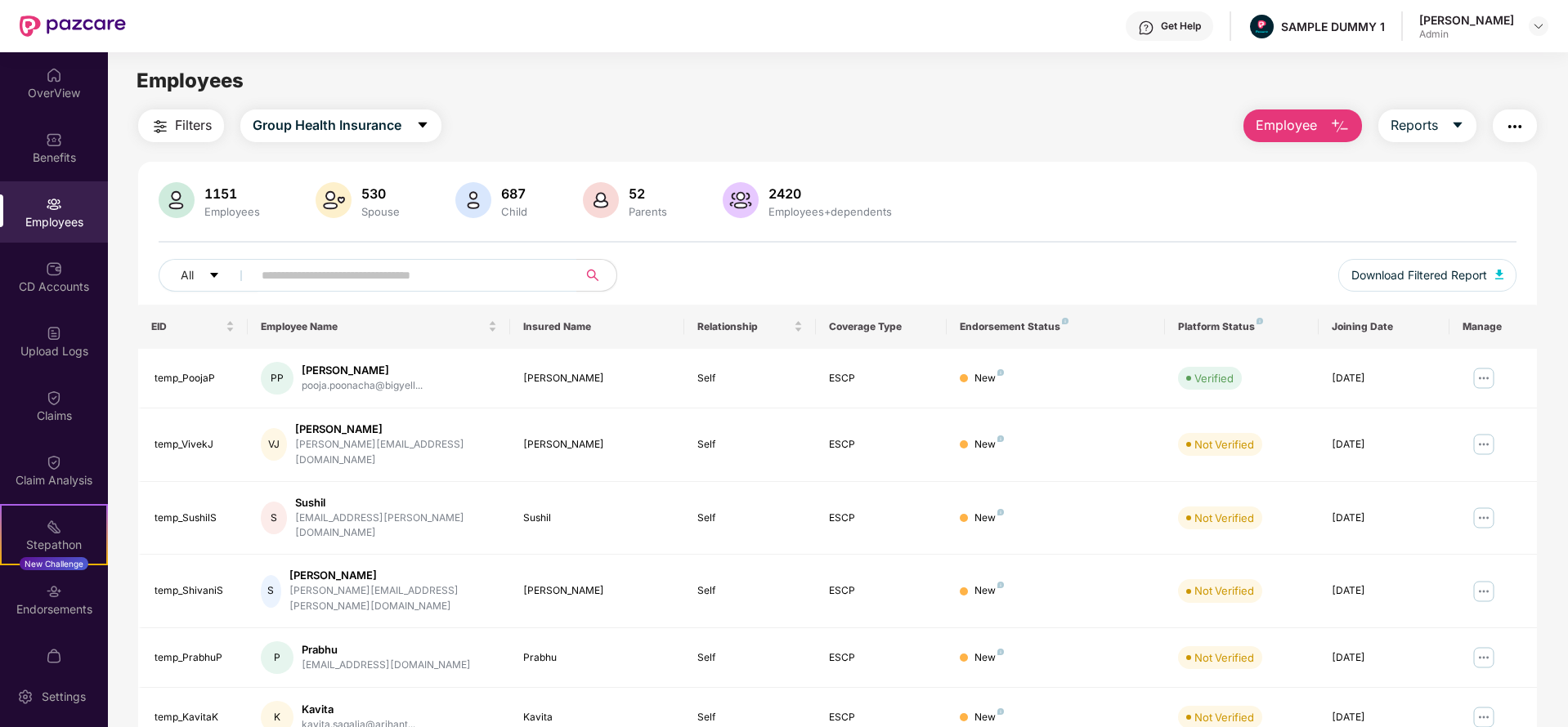
click at [1329, 125] on img "button" at bounding box center [1339, 126] width 19 height 19
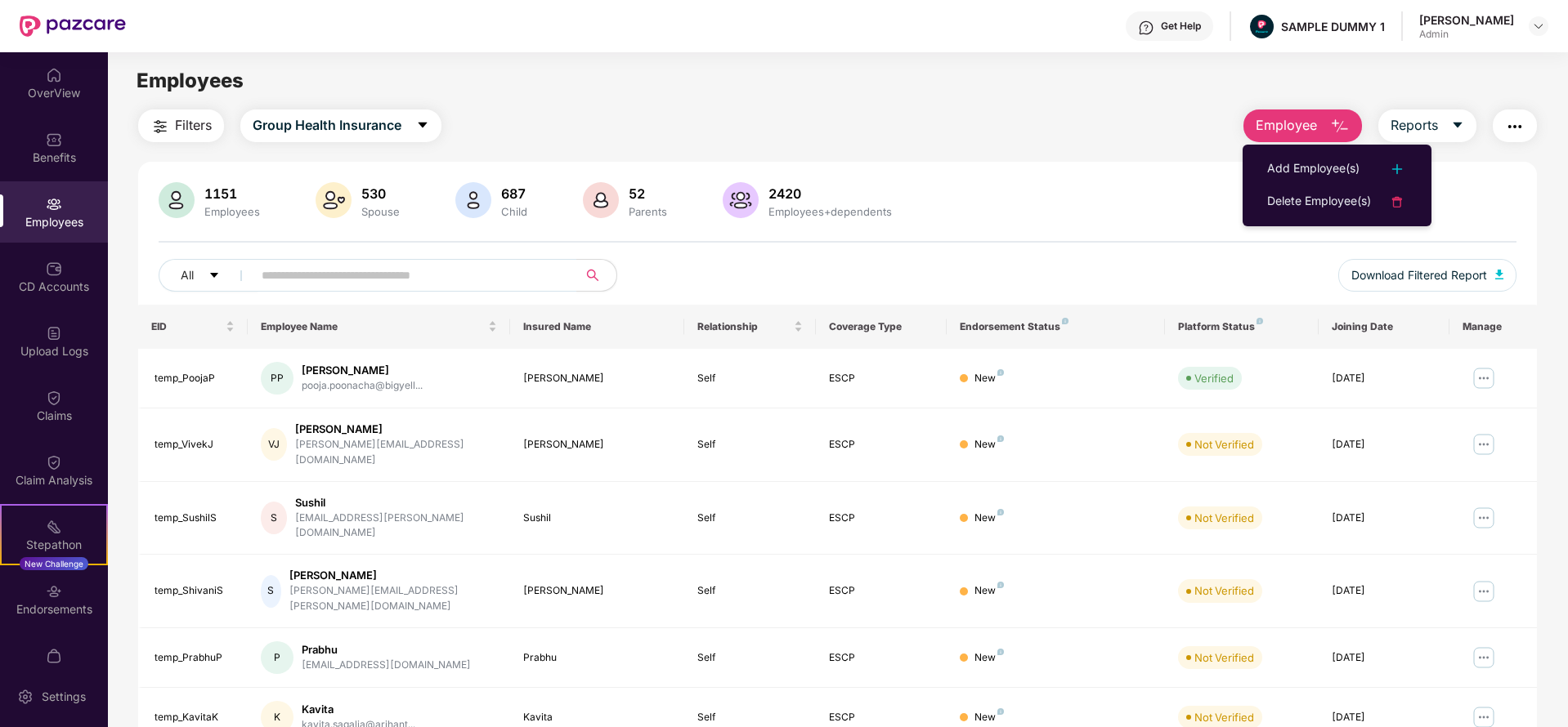
click at [1074, 124] on div "Filters Group Health Insurance Employee Reports" at bounding box center [837, 125] width 1399 height 32
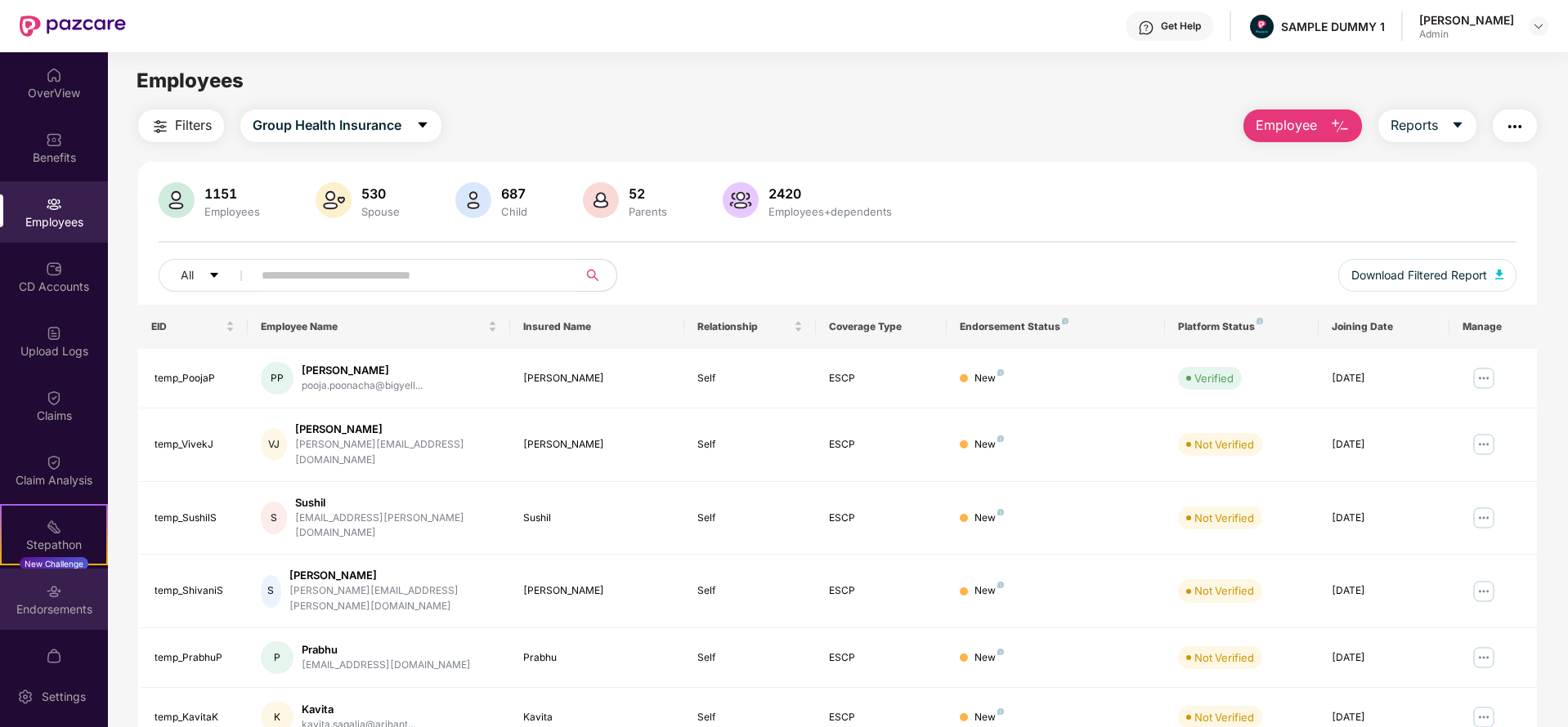
click at [79, 588] on div "Endorsements" at bounding box center [54, 599] width 108 height 61
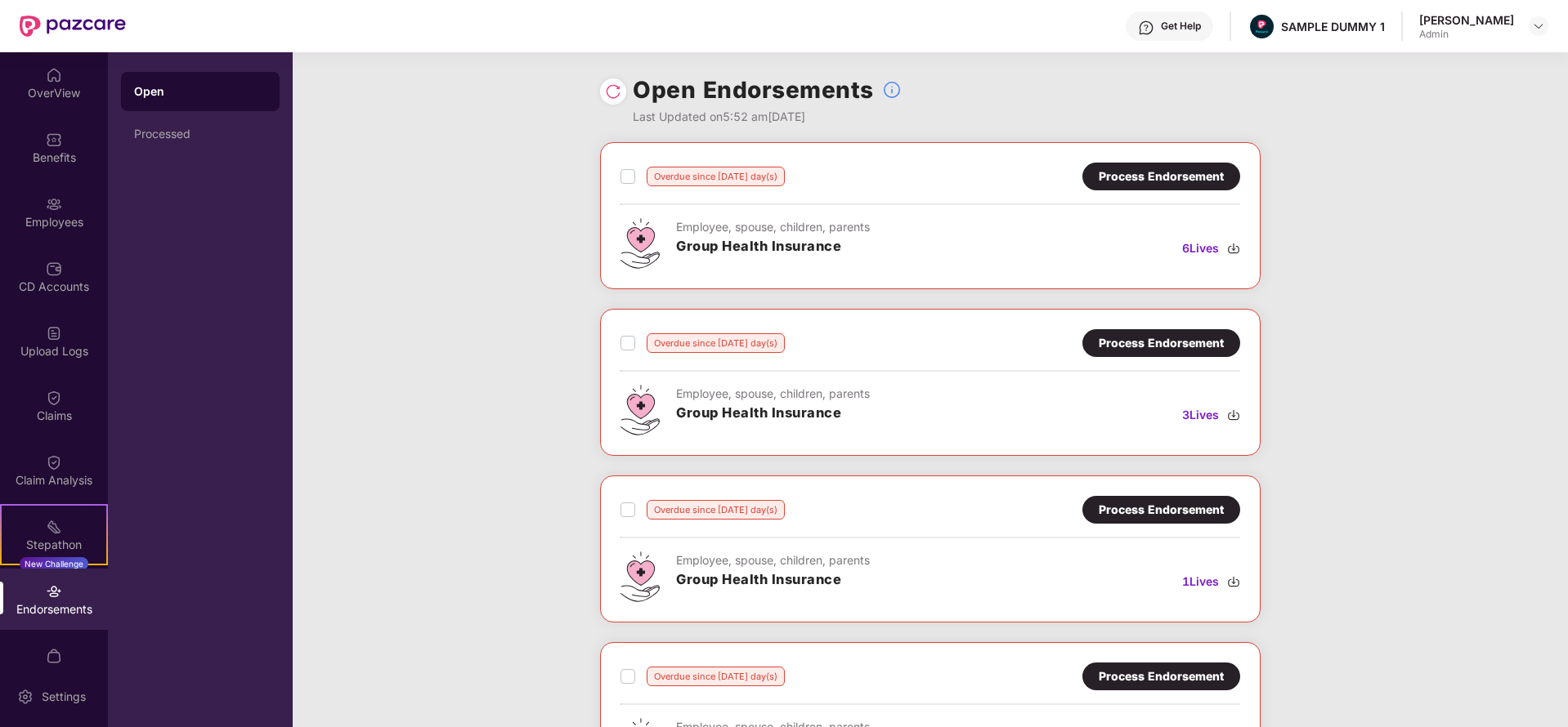
click at [1123, 170] on div "Process Endorsement" at bounding box center [1161, 176] width 125 height 18
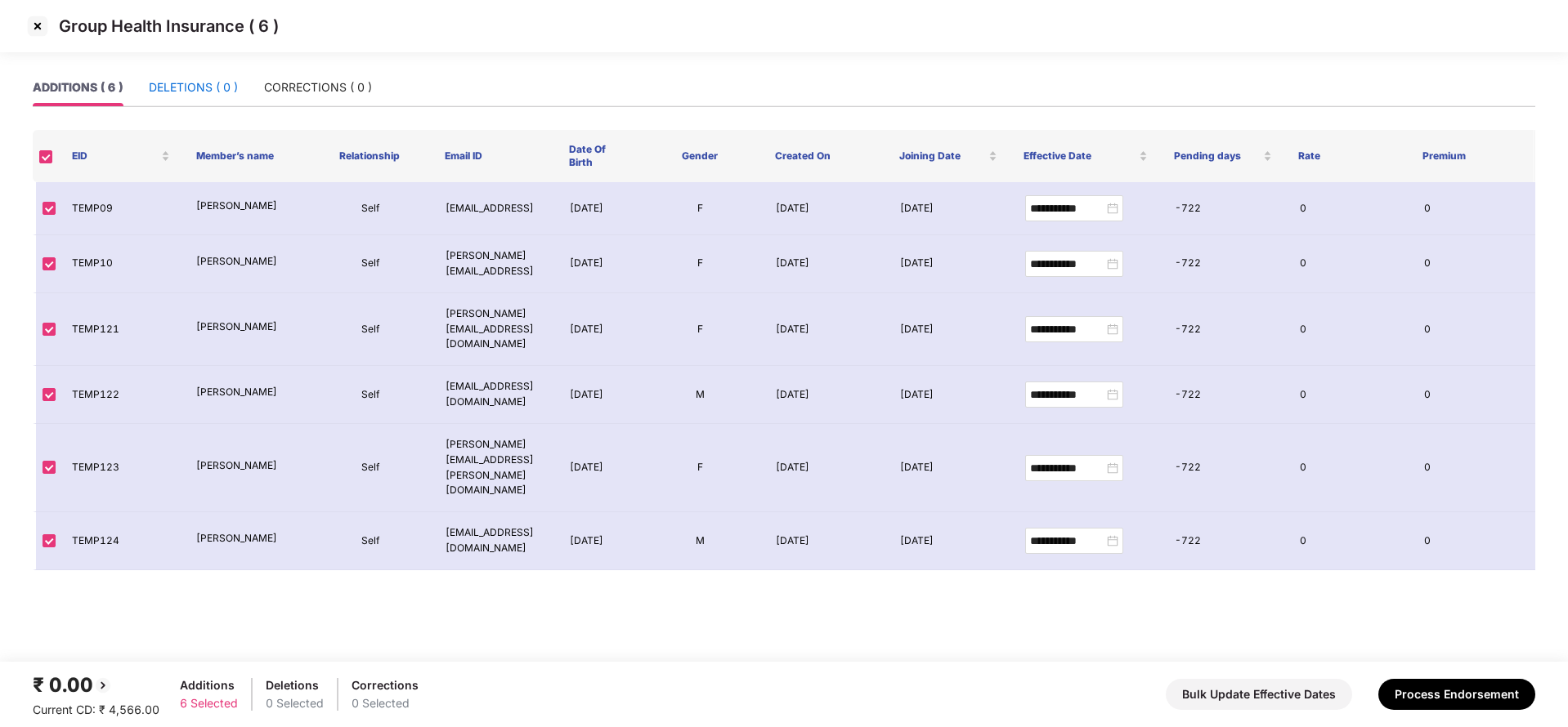
click at [214, 92] on div "DELETIONS ( 0 )" at bounding box center [194, 87] width 89 height 18
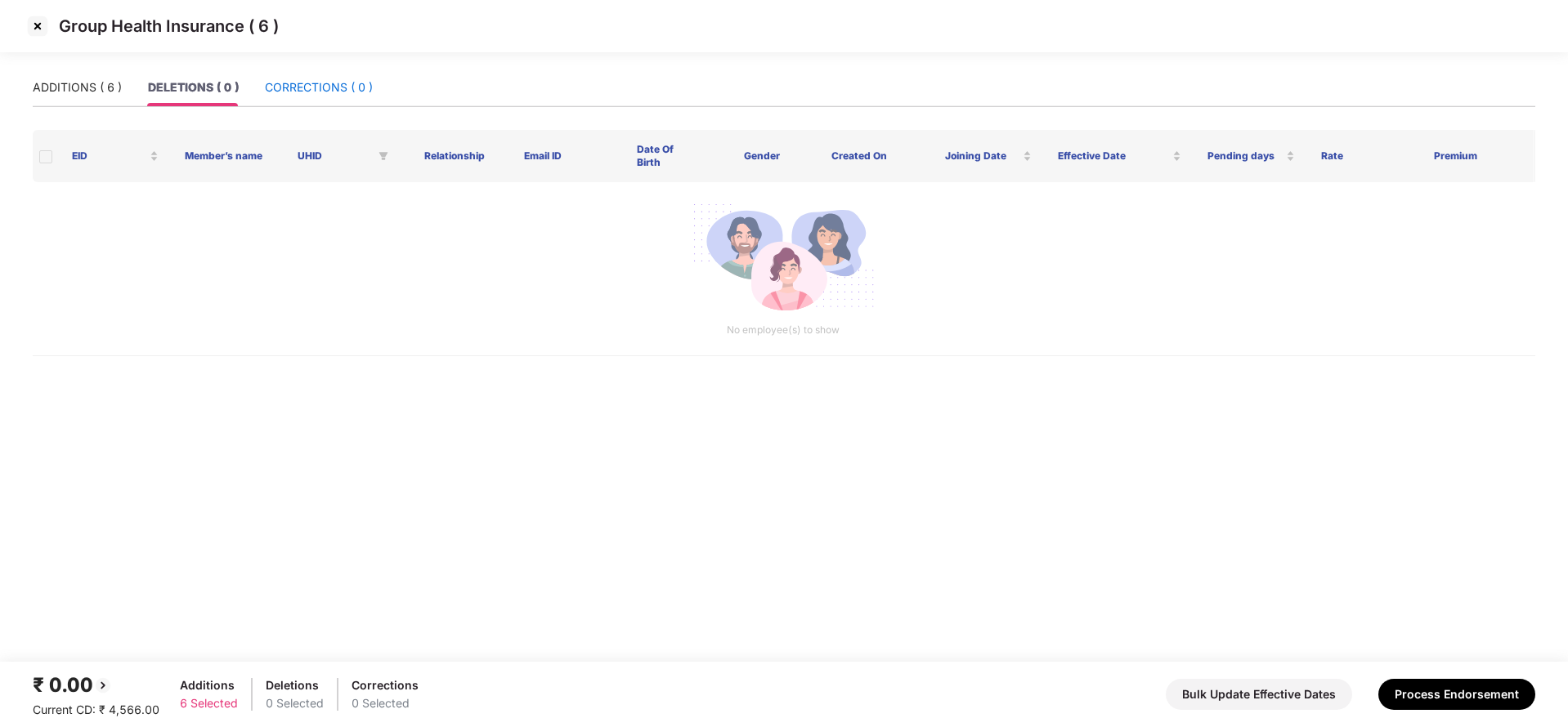
click at [292, 85] on div "CORRECTIONS ( 0 )" at bounding box center [319, 87] width 108 height 18
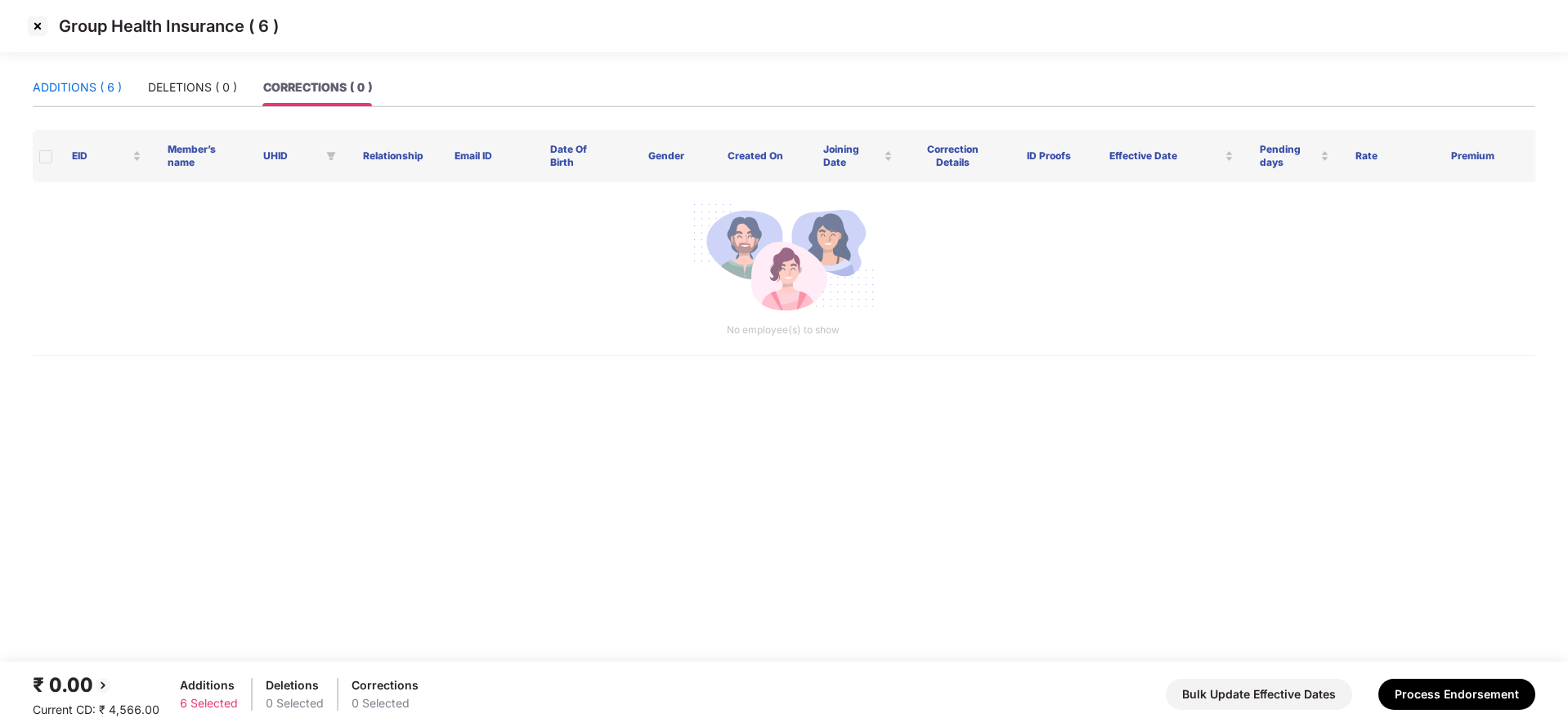
click at [103, 89] on div "ADDITIONS ( 6 )" at bounding box center [77, 87] width 89 height 18
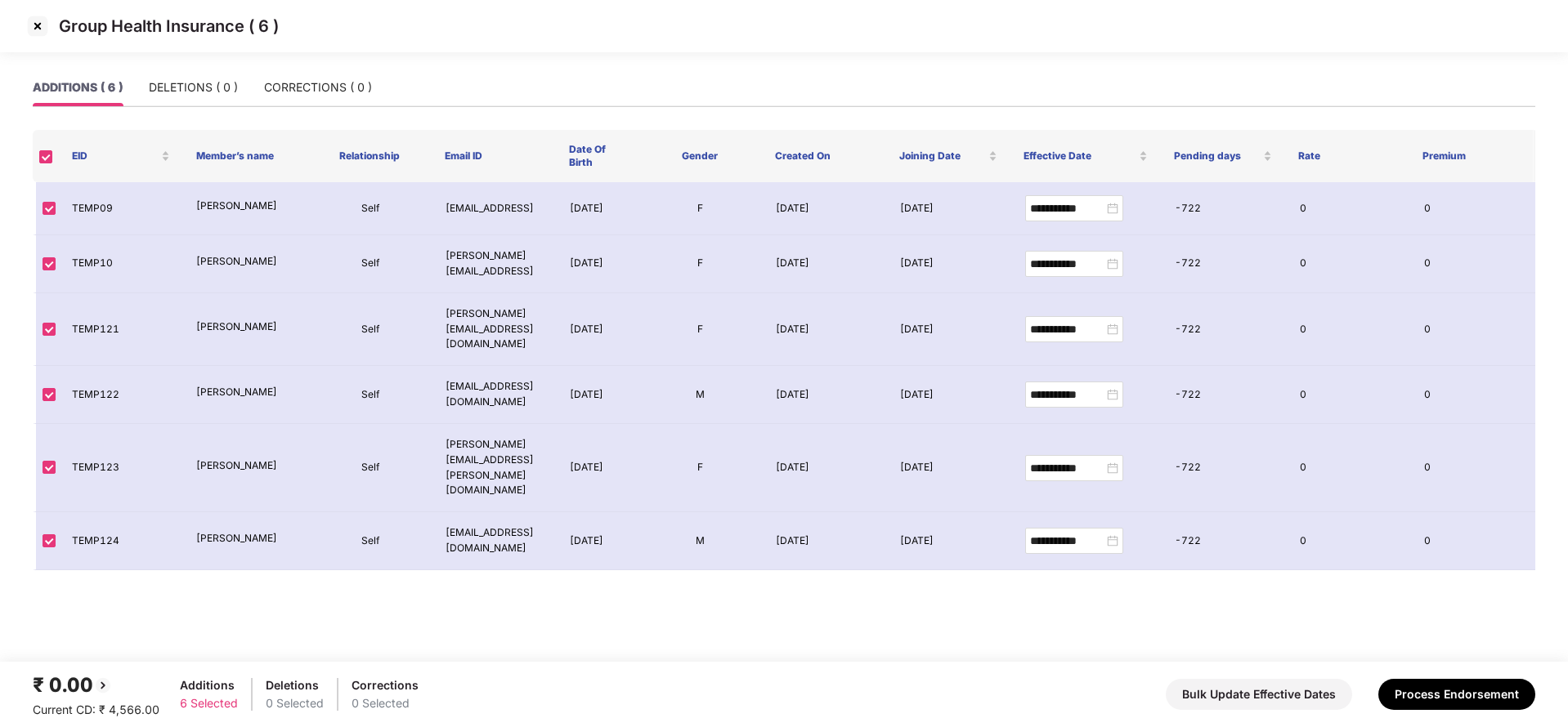
click at [44, 27] on img at bounding box center [38, 26] width 26 height 26
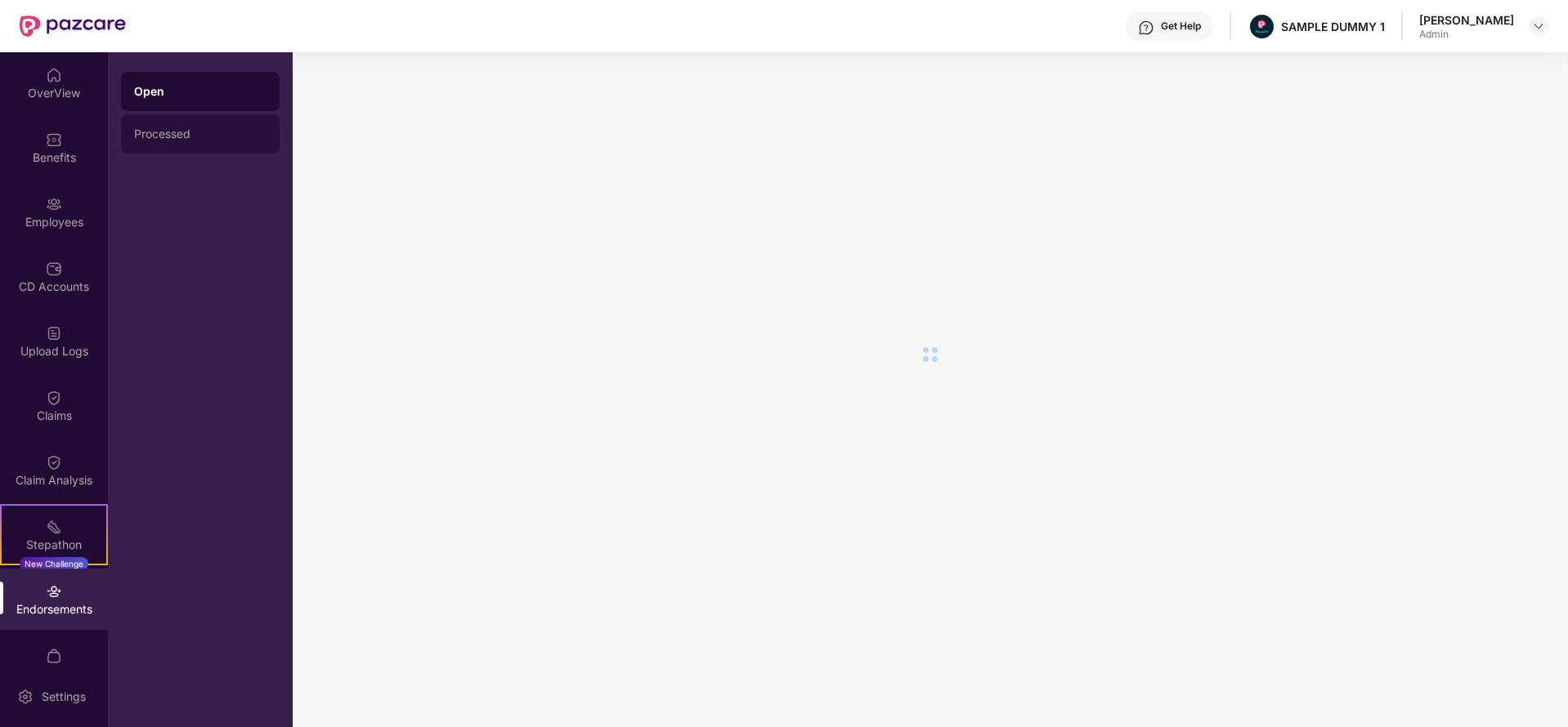
click at [211, 140] on div "Processed" at bounding box center [200, 133] width 159 height 39
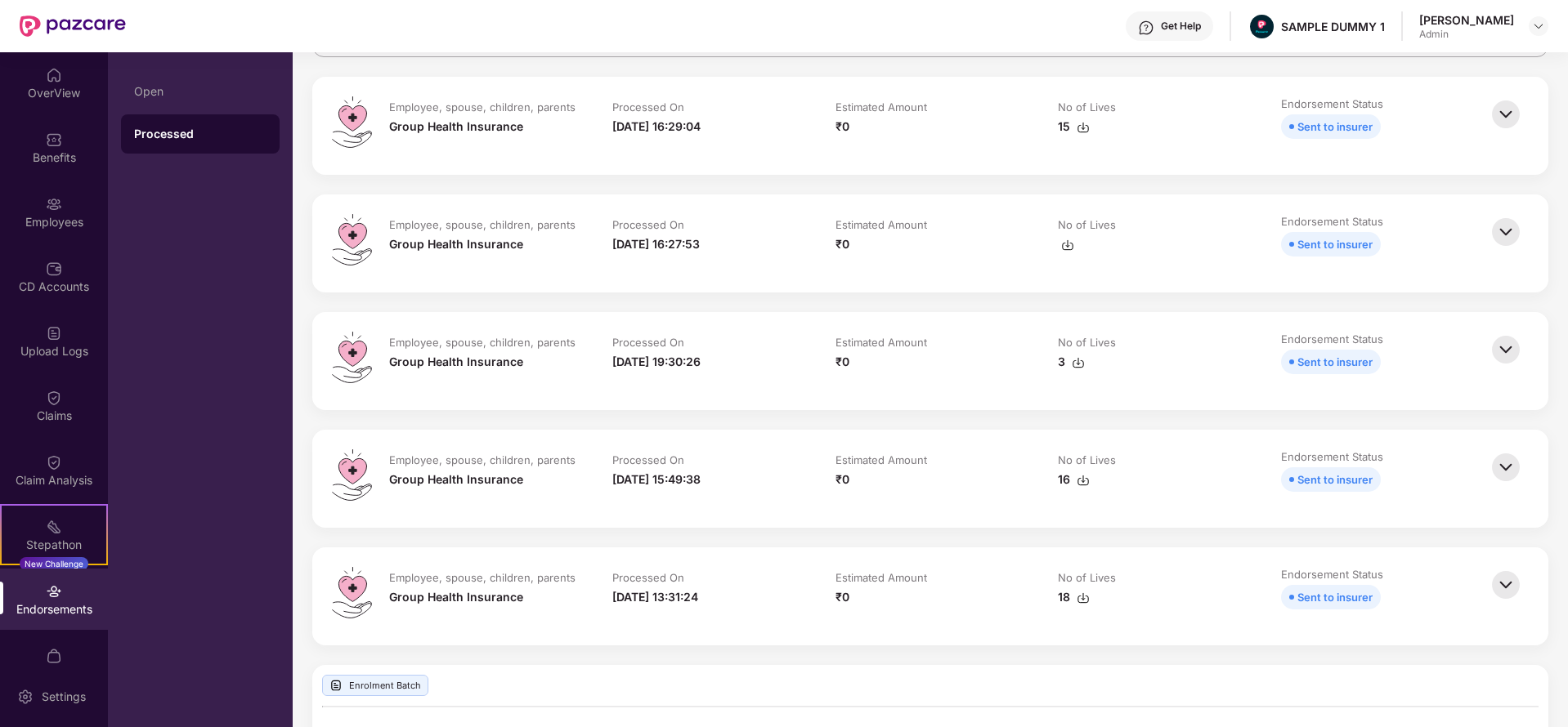
scroll to position [169, 0]
click at [1502, 232] on img at bounding box center [1505, 233] width 36 height 36
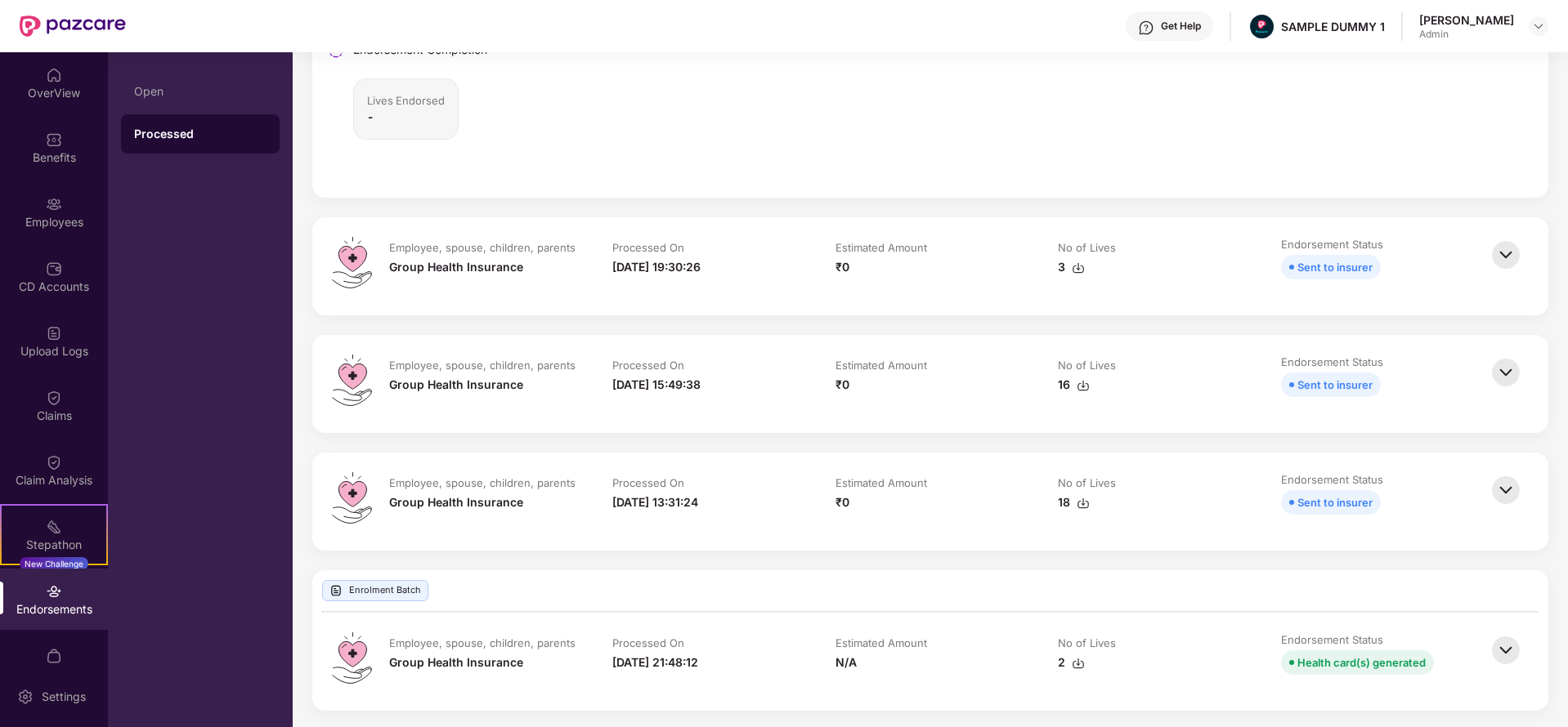
scroll to position [926, 0]
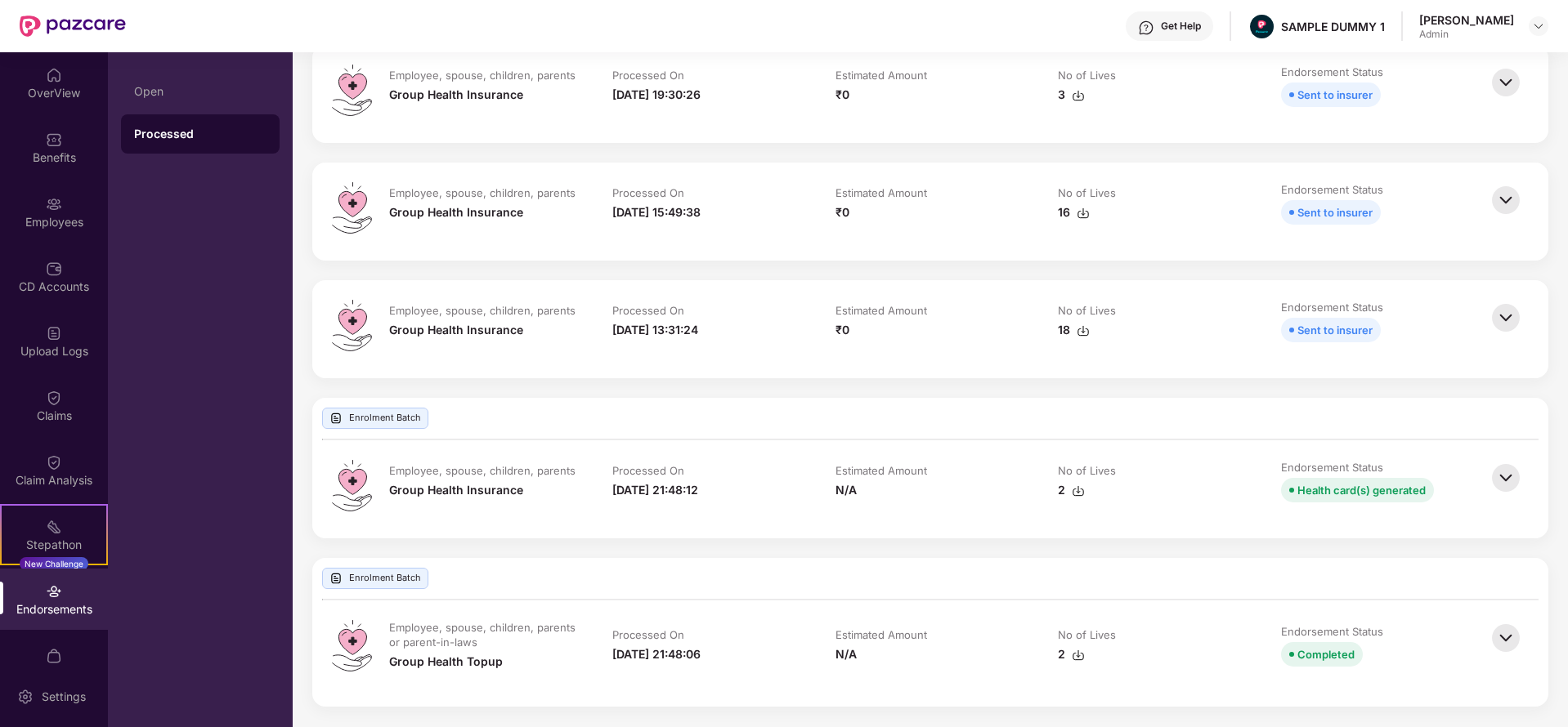
click at [1496, 475] on img at bounding box center [1505, 477] width 36 height 36
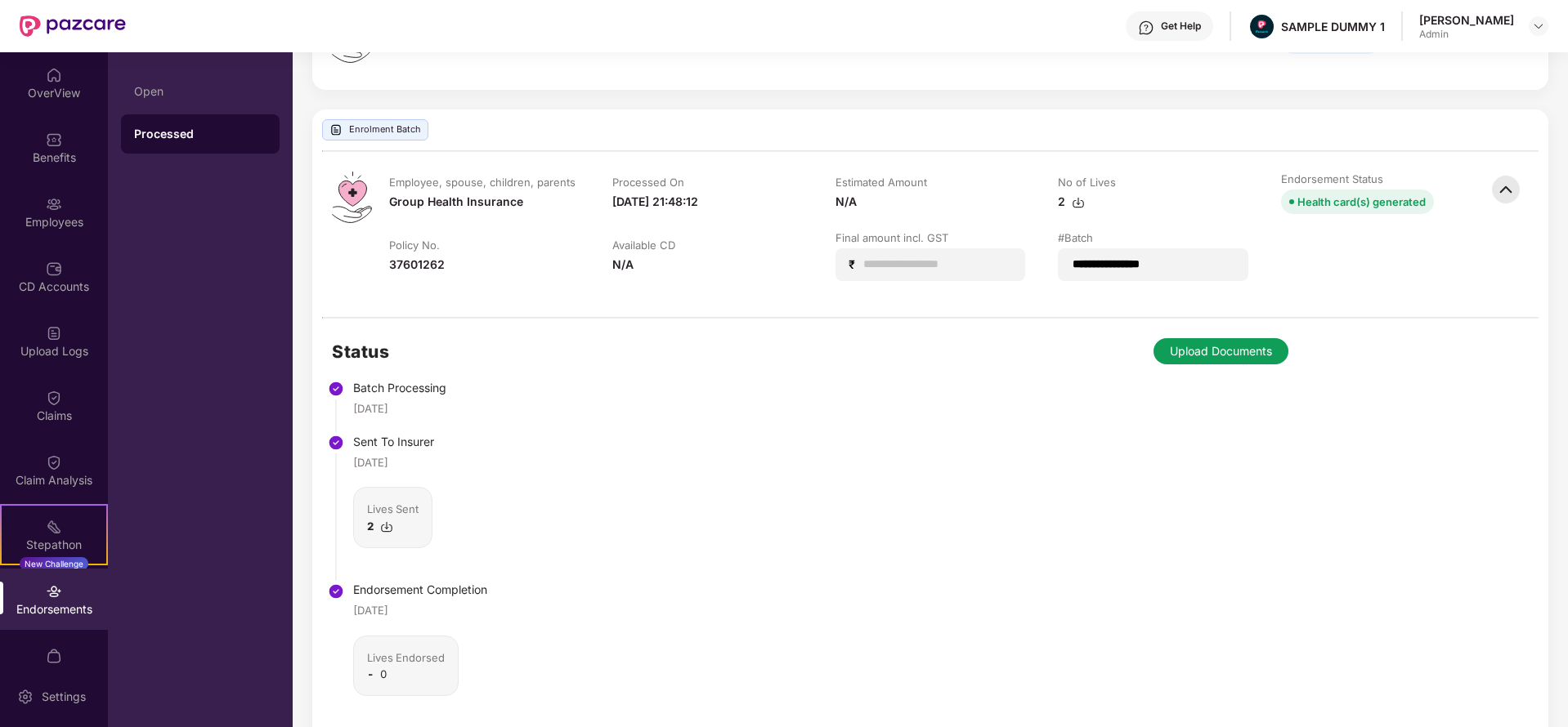
scroll to position [1430, 0]
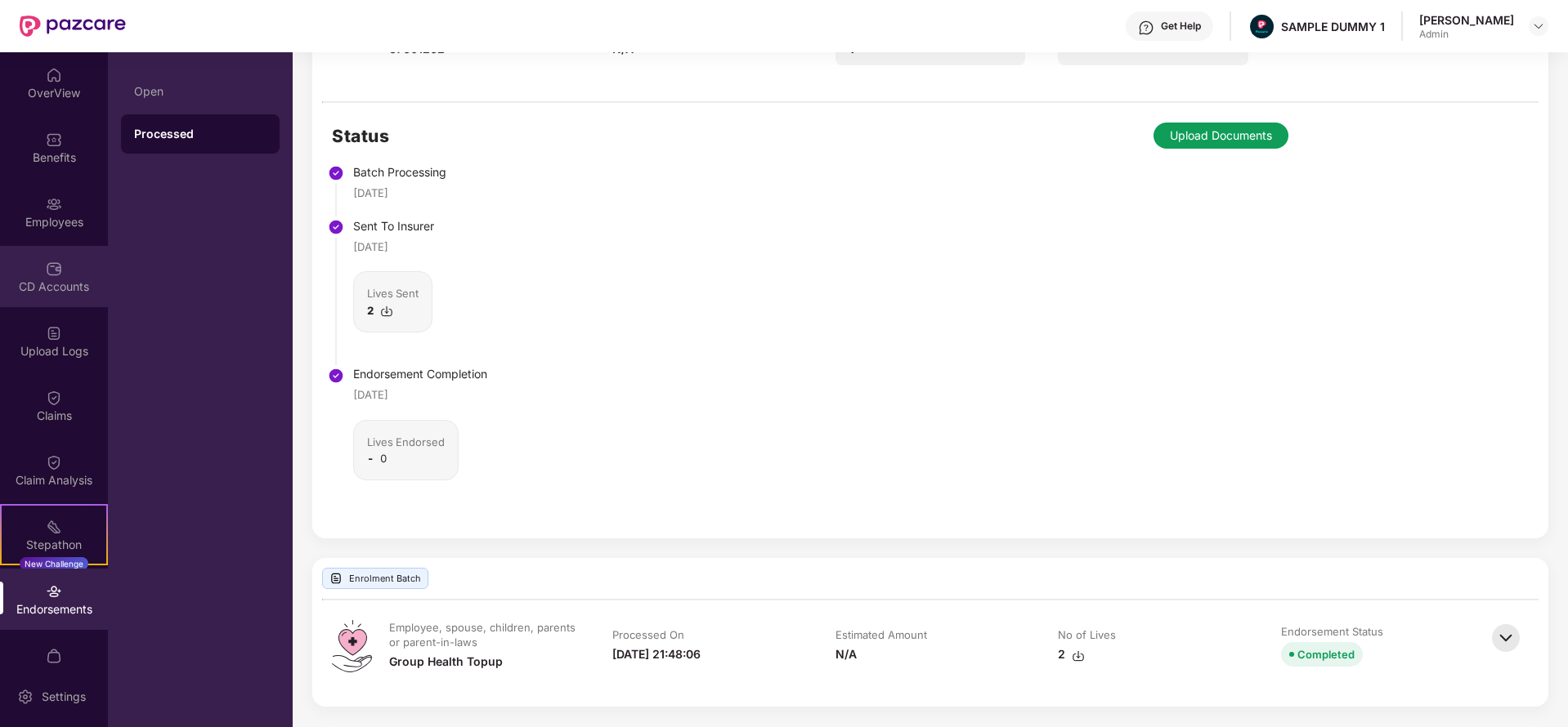
click at [42, 279] on div "CD Accounts" at bounding box center [54, 287] width 108 height 17
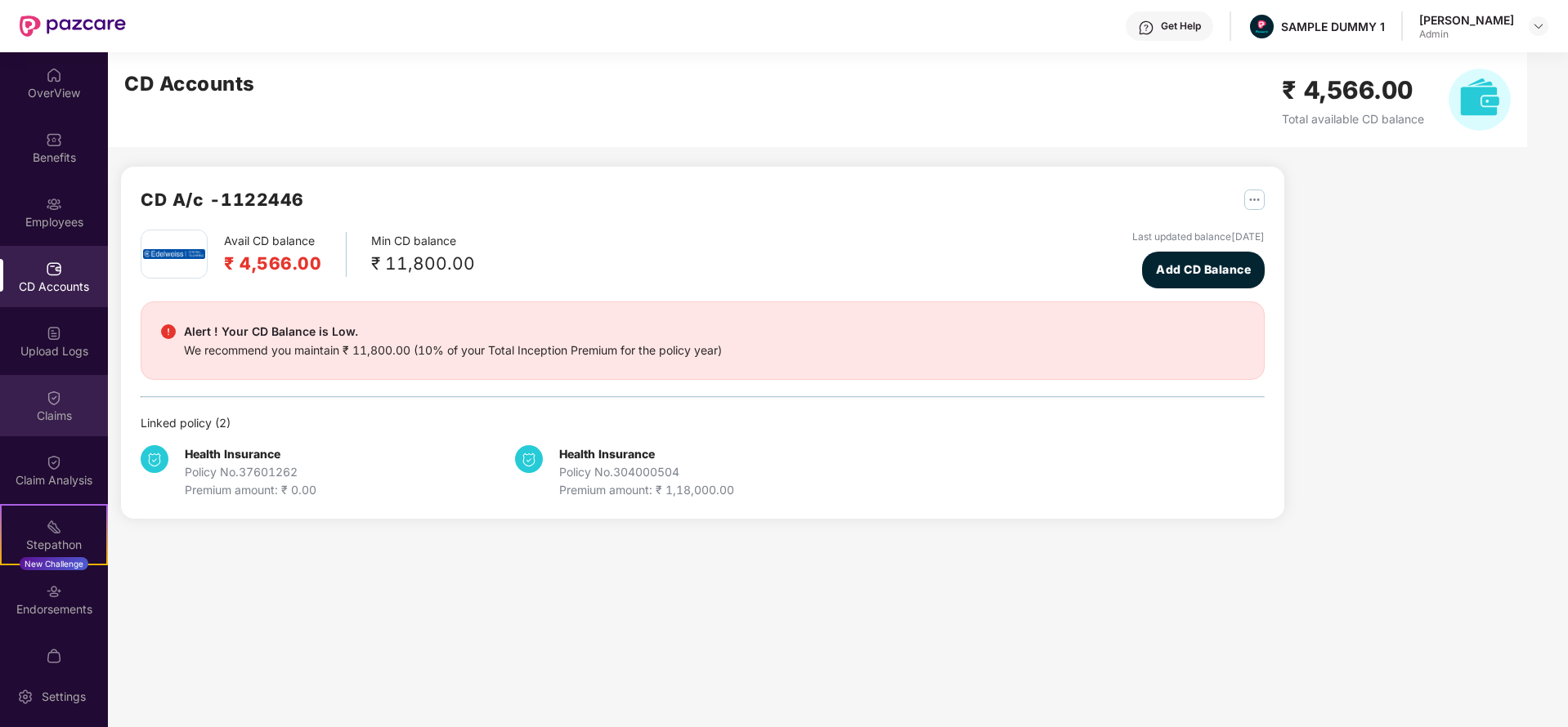
click at [52, 404] on img at bounding box center [54, 397] width 17 height 17
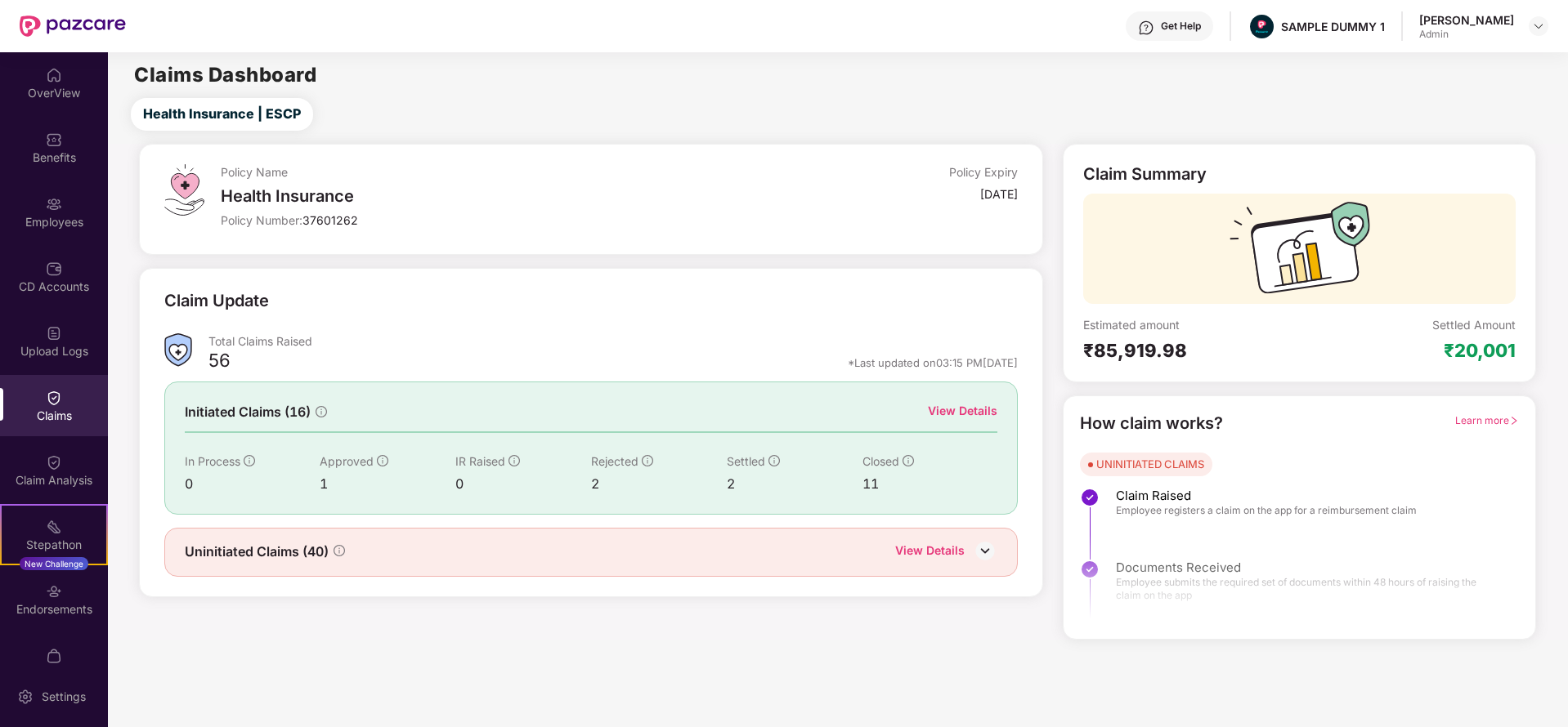
click at [968, 403] on div "View Details" at bounding box center [962, 410] width 69 height 18
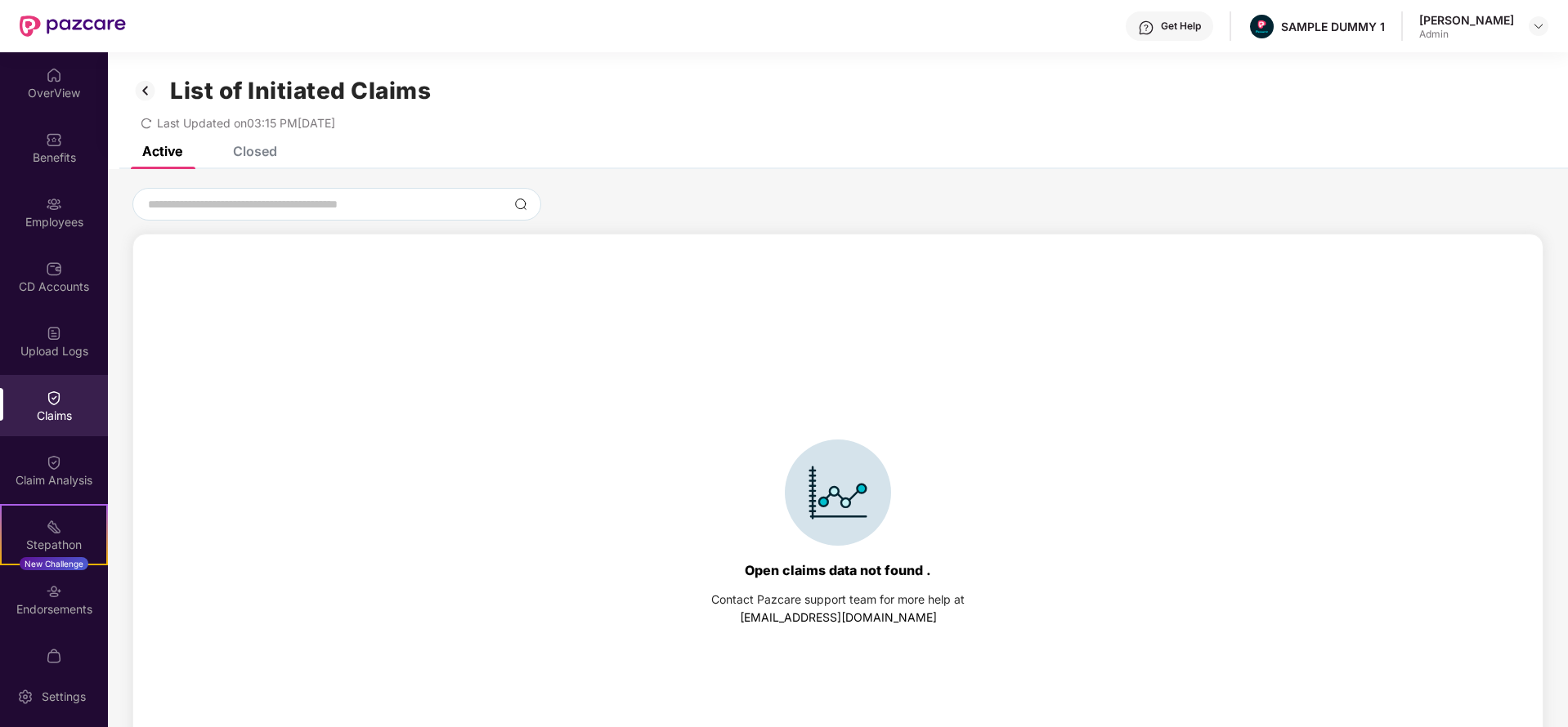
click at [267, 145] on div "List of Initiated Claims Last Updated on 03:15 PM[DATE]" at bounding box center [838, 99] width 1460 height 94
click at [264, 157] on div "Closed" at bounding box center [254, 151] width 44 height 17
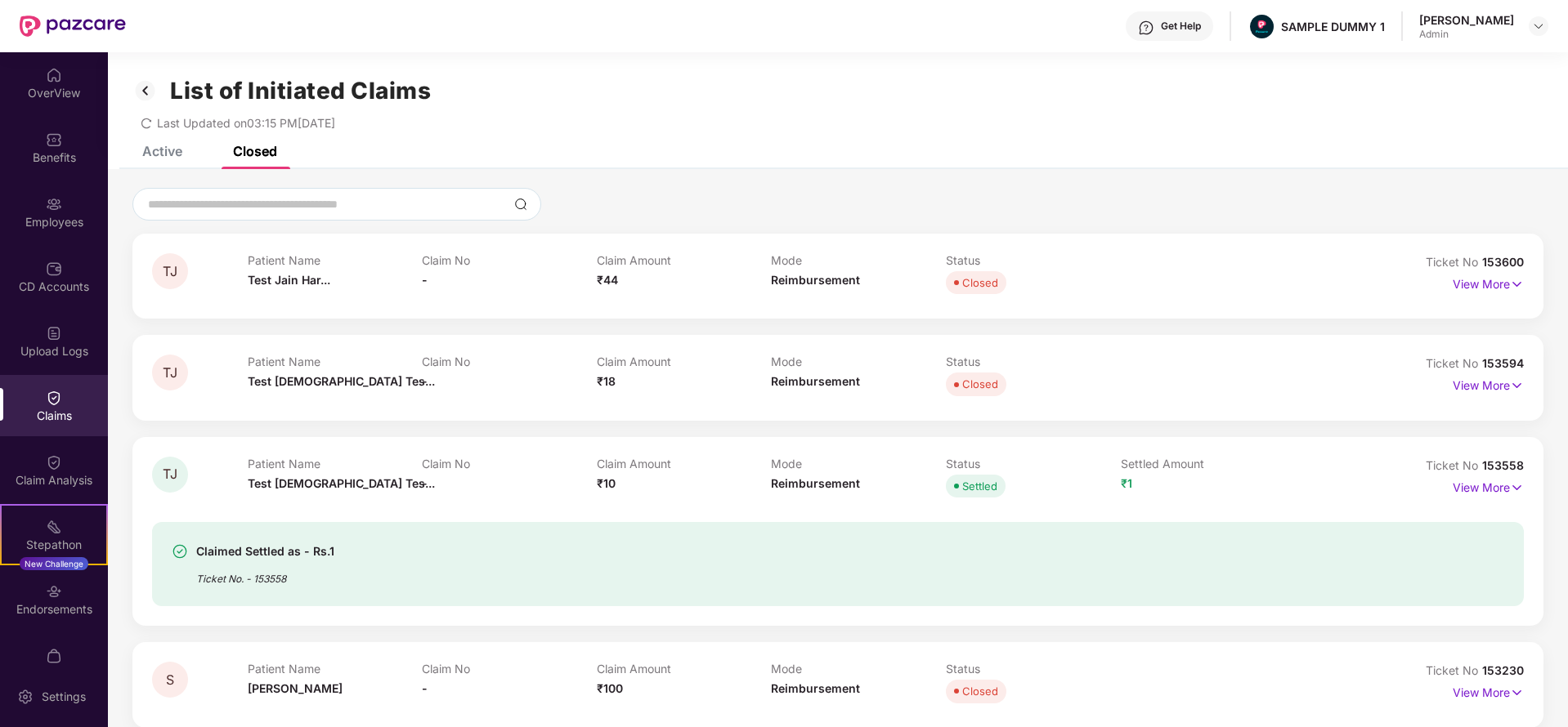
scroll to position [157, 0]
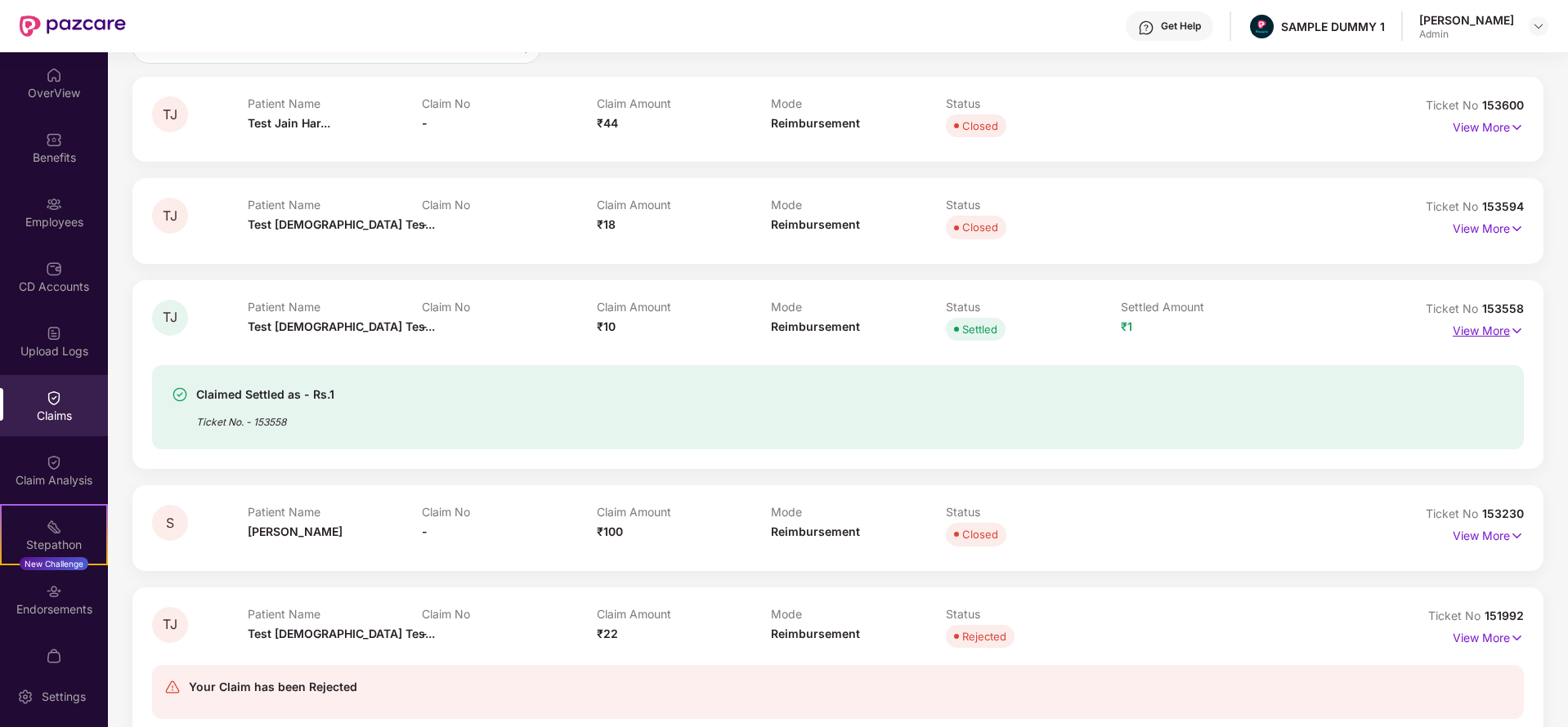
click at [1480, 328] on p "View More" at bounding box center [1487, 328] width 71 height 22
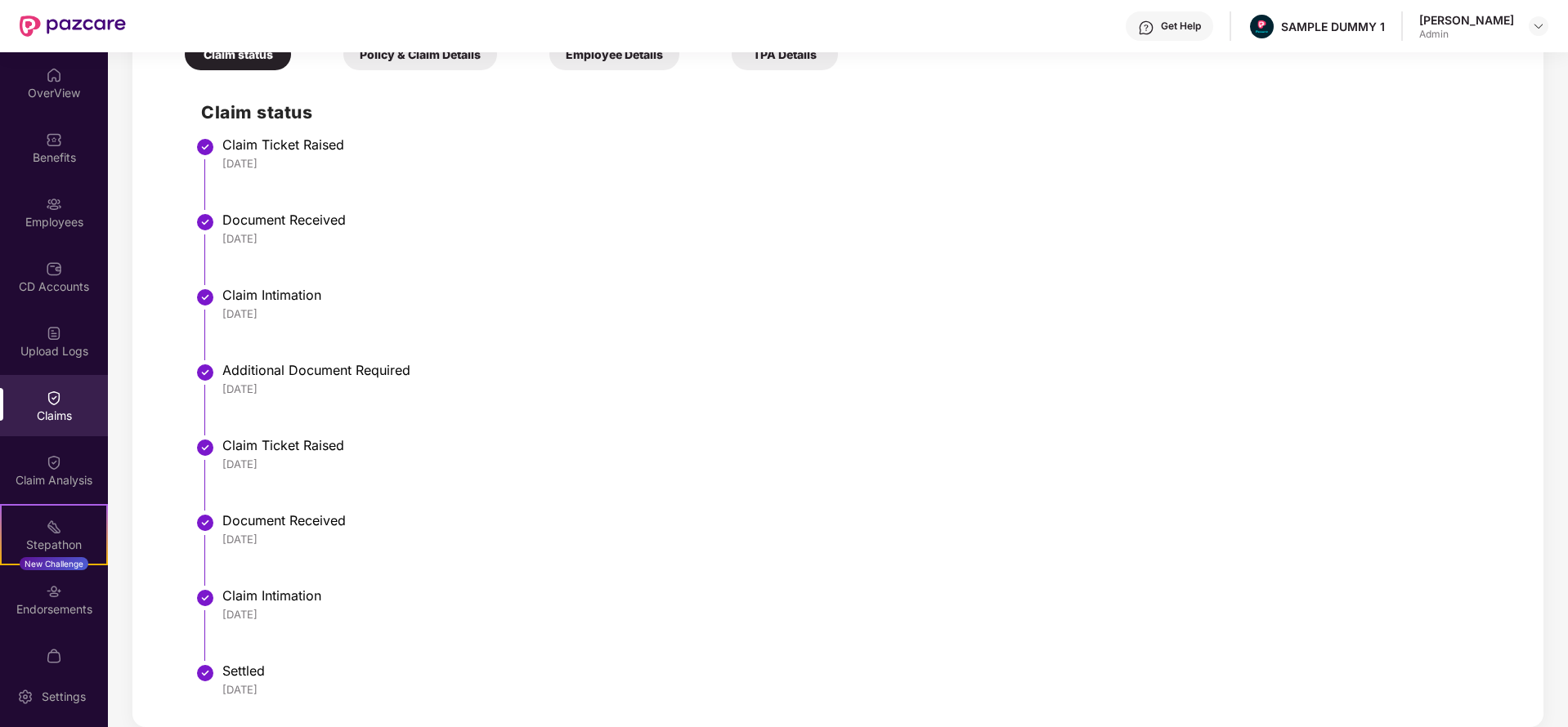
scroll to position [597, 0]
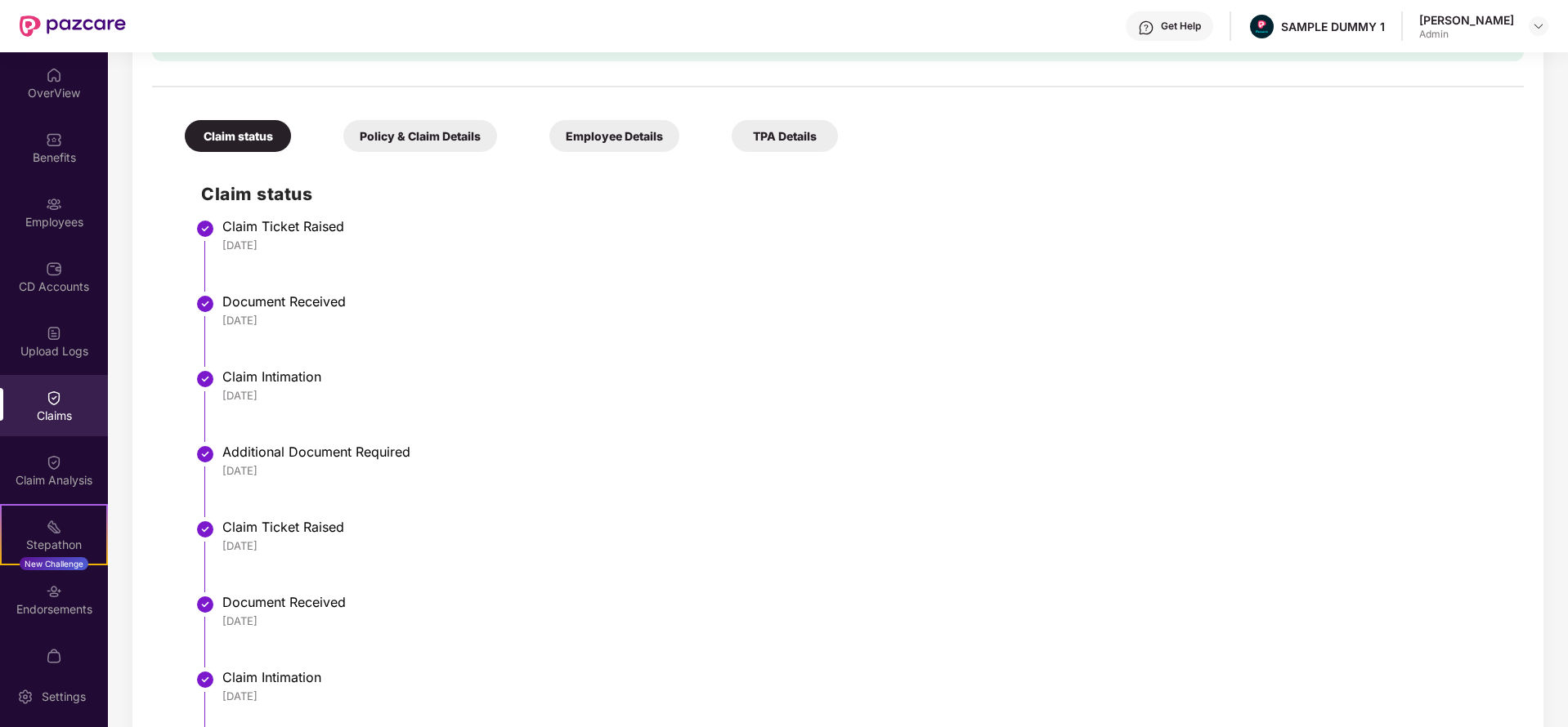
click at [415, 129] on div "Policy & Claim Details" at bounding box center [419, 136] width 154 height 32
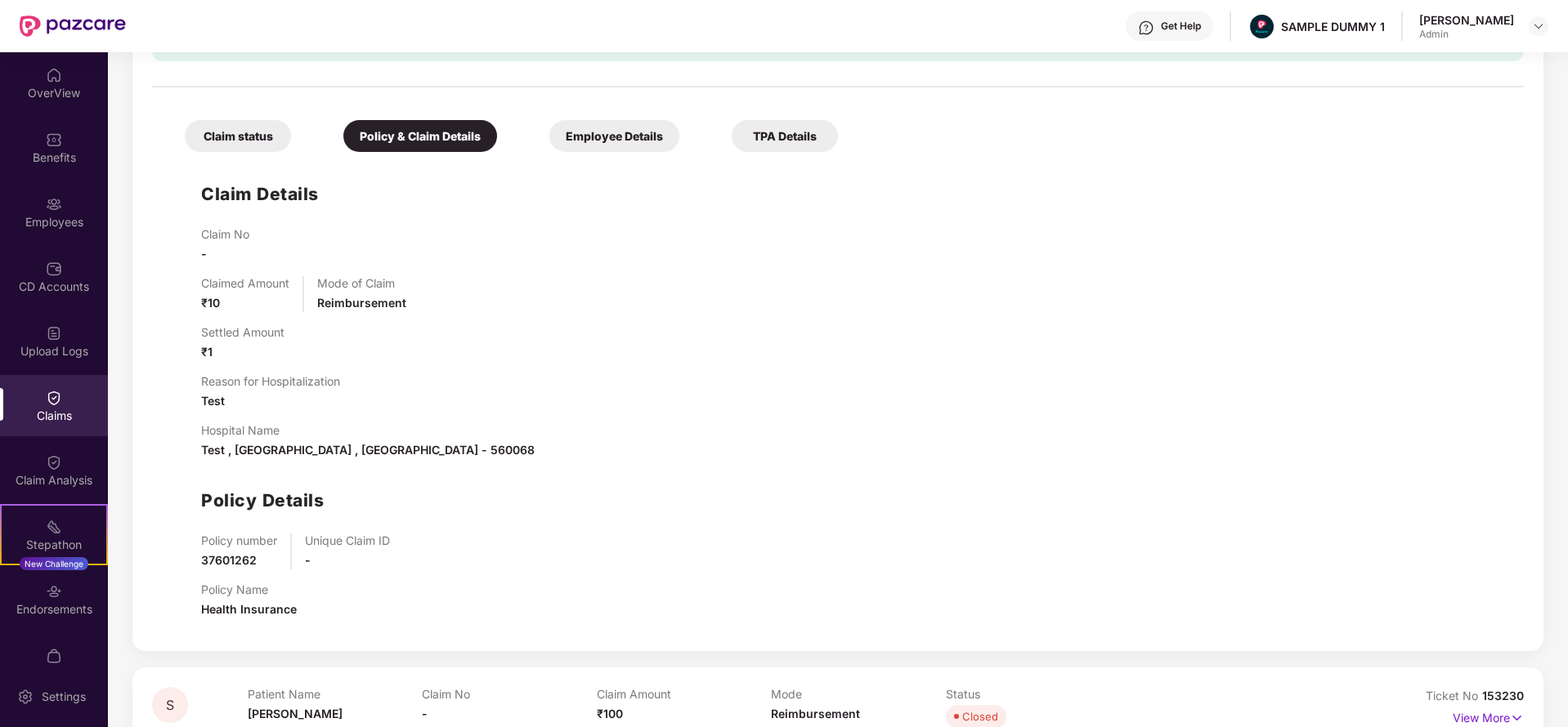
click at [605, 130] on div "Employee Details" at bounding box center [614, 136] width 130 height 32
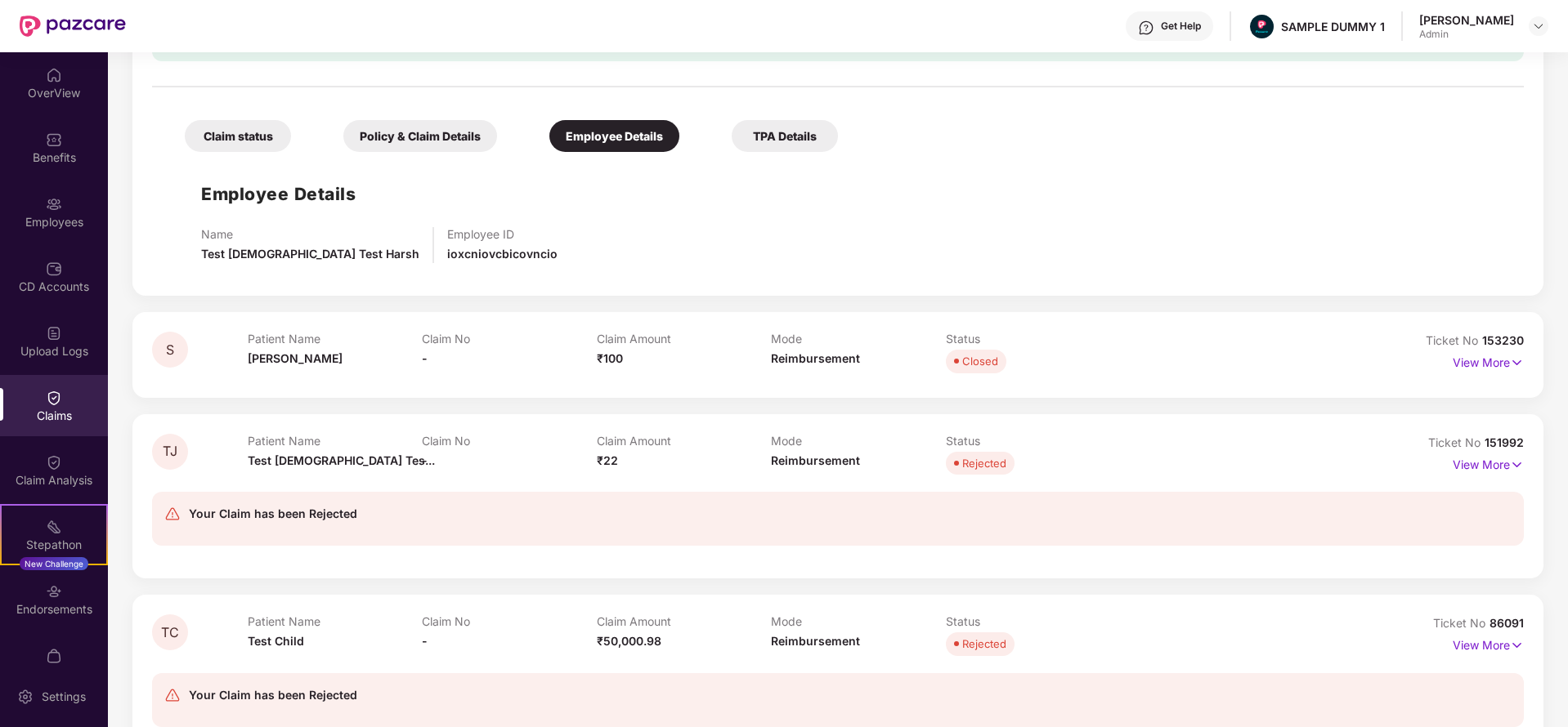
click at [777, 135] on div "TPA Details" at bounding box center [784, 136] width 106 height 32
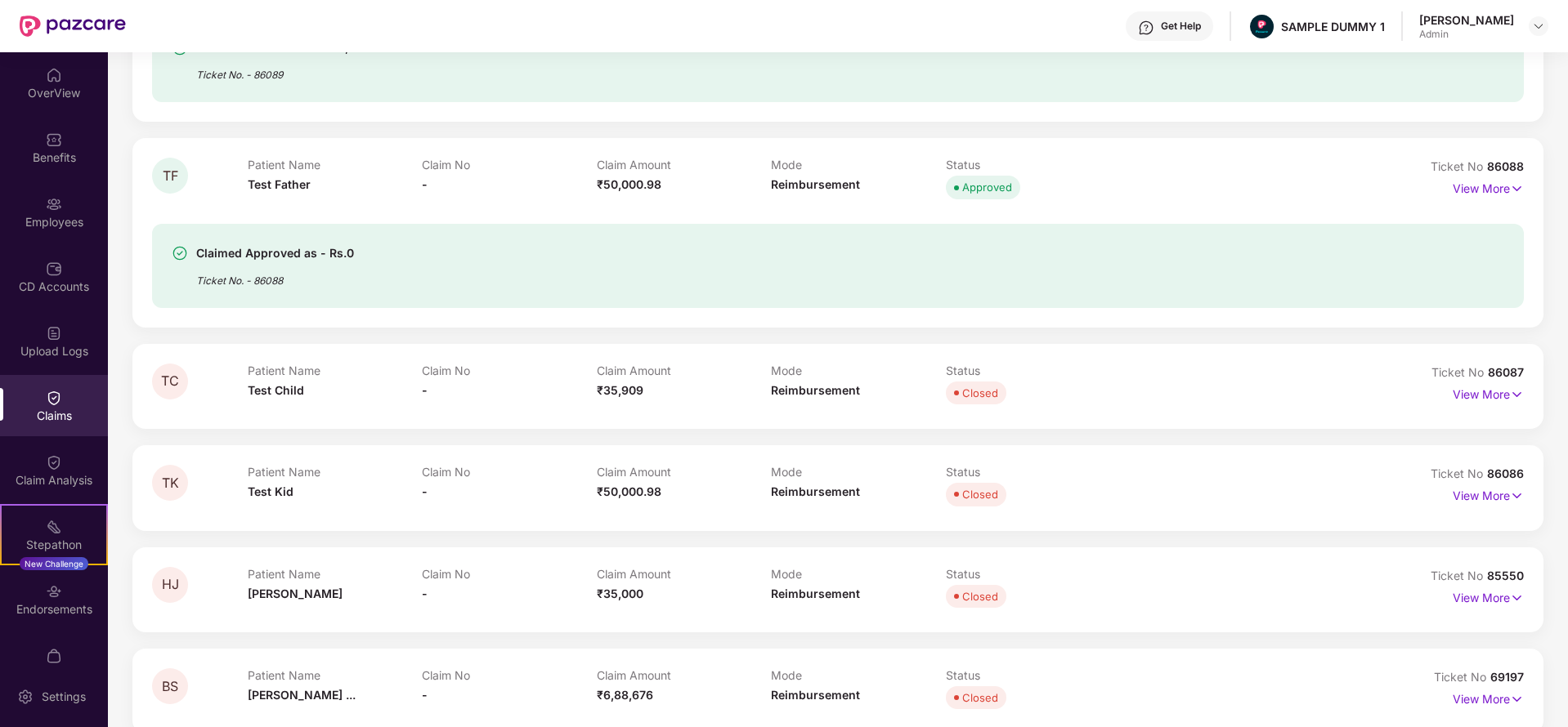
scroll to position [1906, 0]
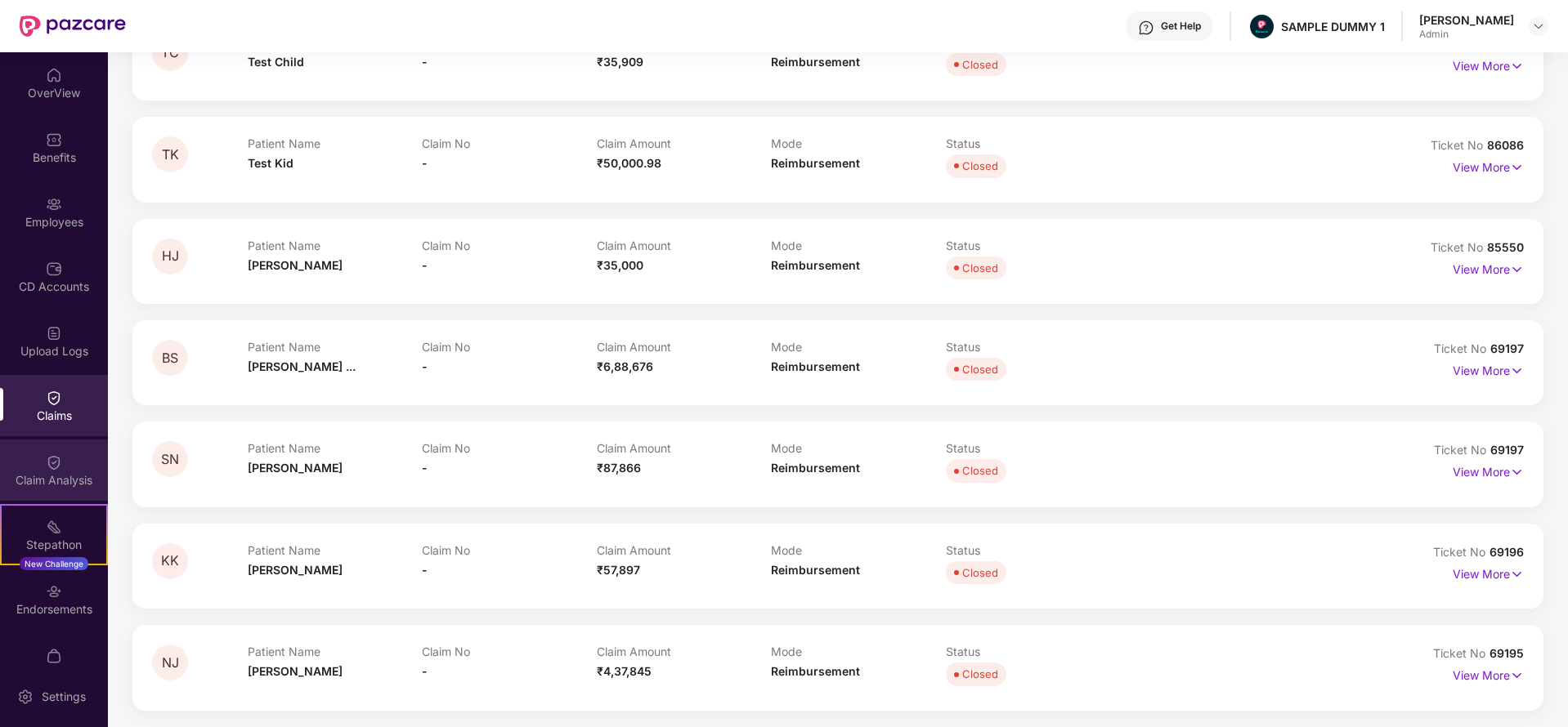
click at [55, 464] on img at bounding box center [54, 461] width 17 height 17
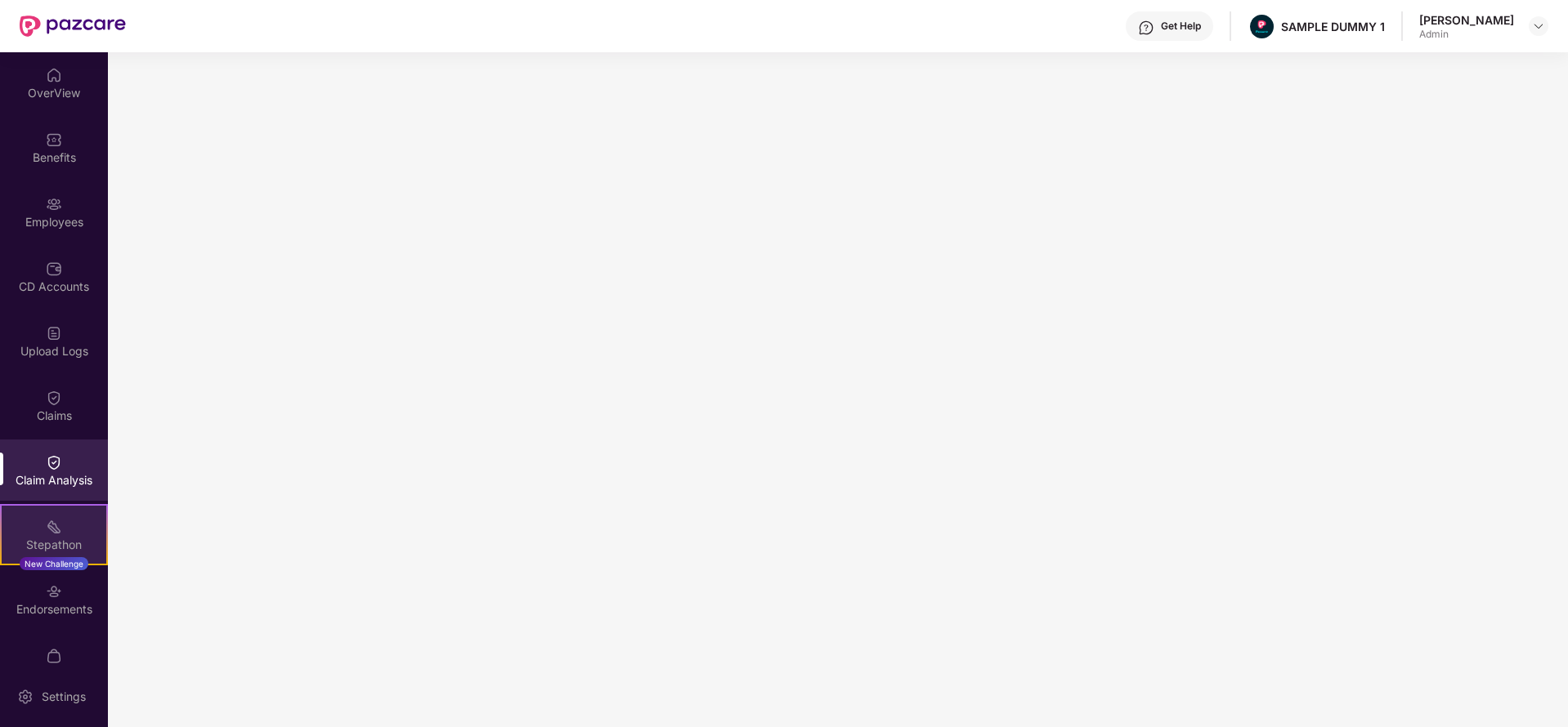
click at [34, 531] on div "Stepathon New Challenge" at bounding box center [54, 535] width 108 height 61
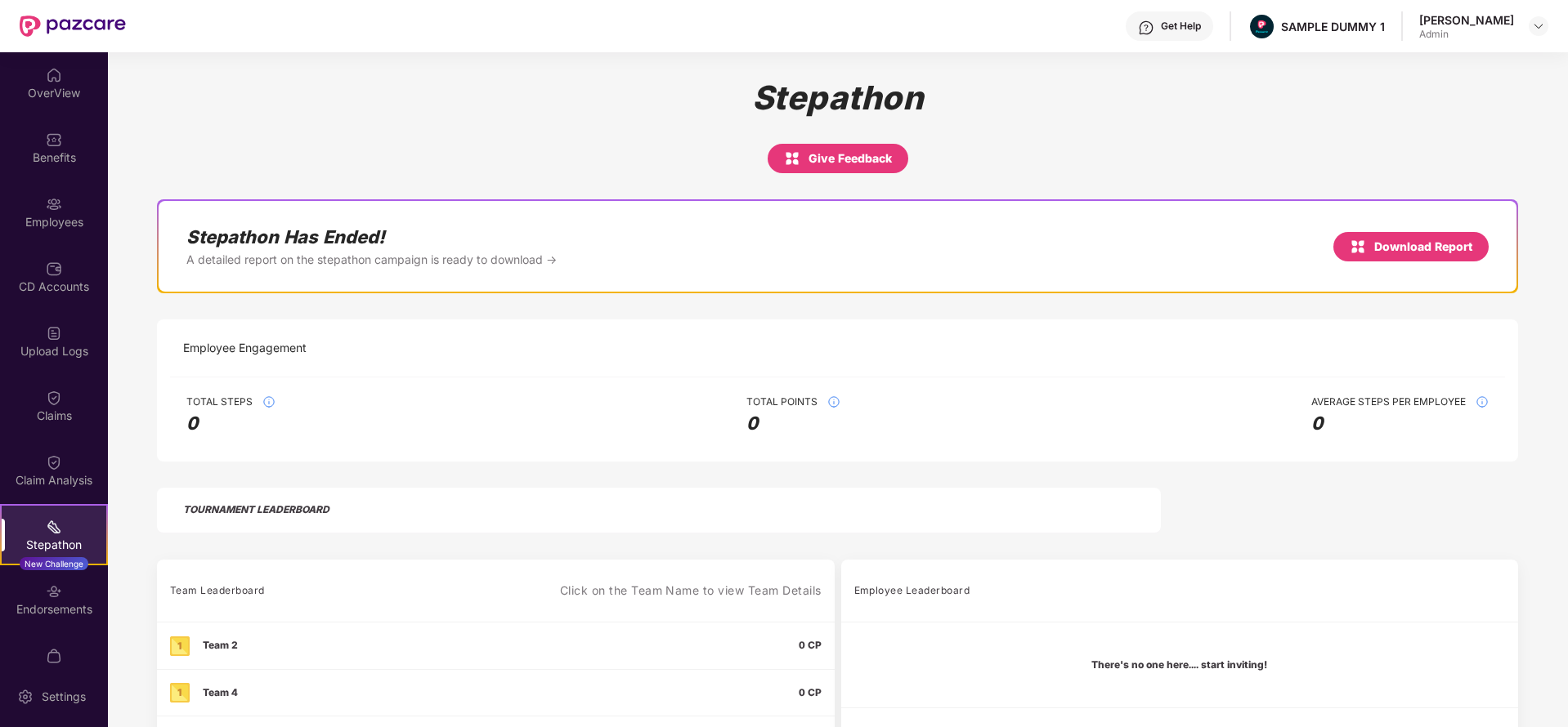
click at [1184, 29] on div "Get Help" at bounding box center [1181, 25] width 40 height 13
click at [950, 118] on div "Stepathon Give Feedback" at bounding box center [837, 125] width 1361 height 95
